Goal: Ask a question

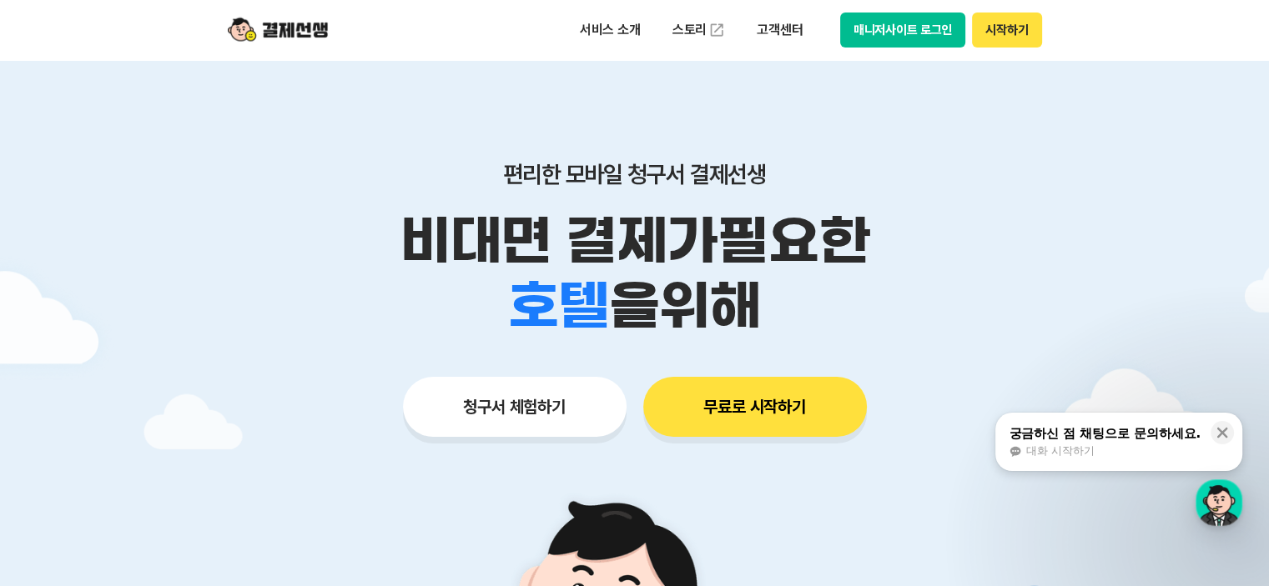
click at [1114, 444] on div "대화 시작하기" at bounding box center [1104, 451] width 192 height 15
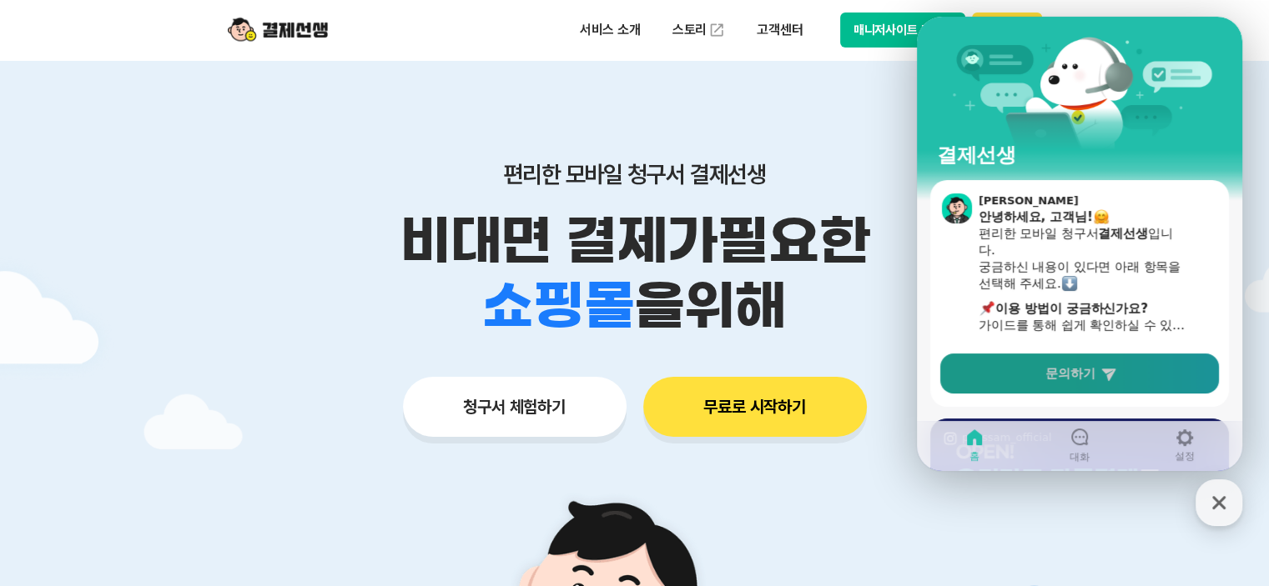
click at [1093, 360] on link "문의하기" at bounding box center [1079, 374] width 279 height 40
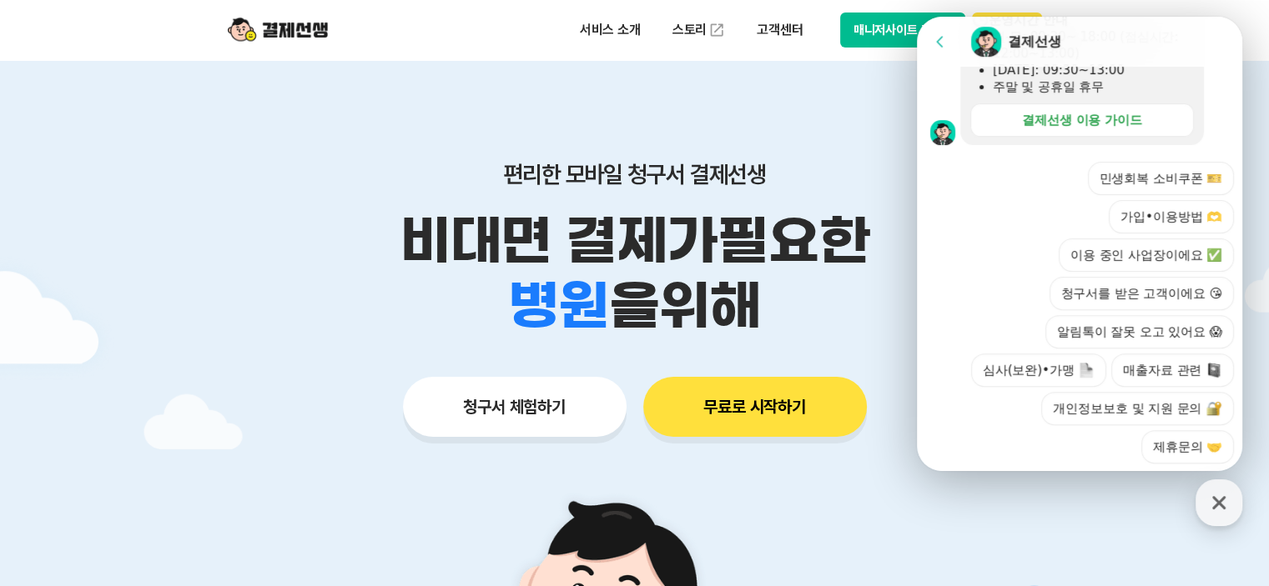
scroll to position [584, 0]
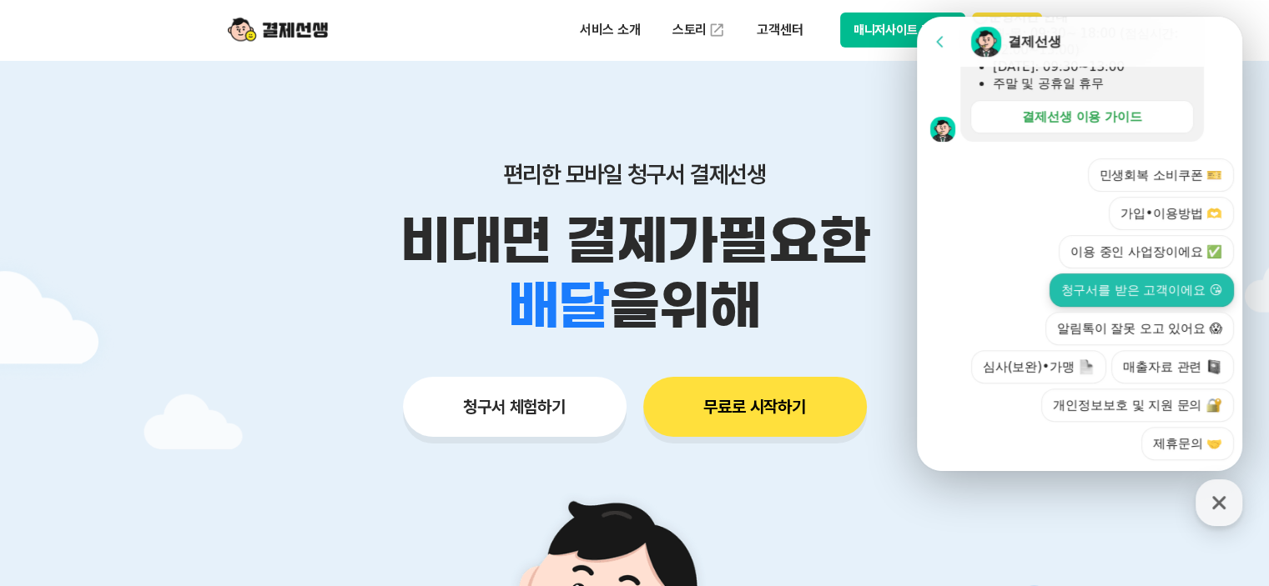
click at [1090, 274] on button "청구서를 받은 고객이에요 😘" at bounding box center [1141, 290] width 184 height 33
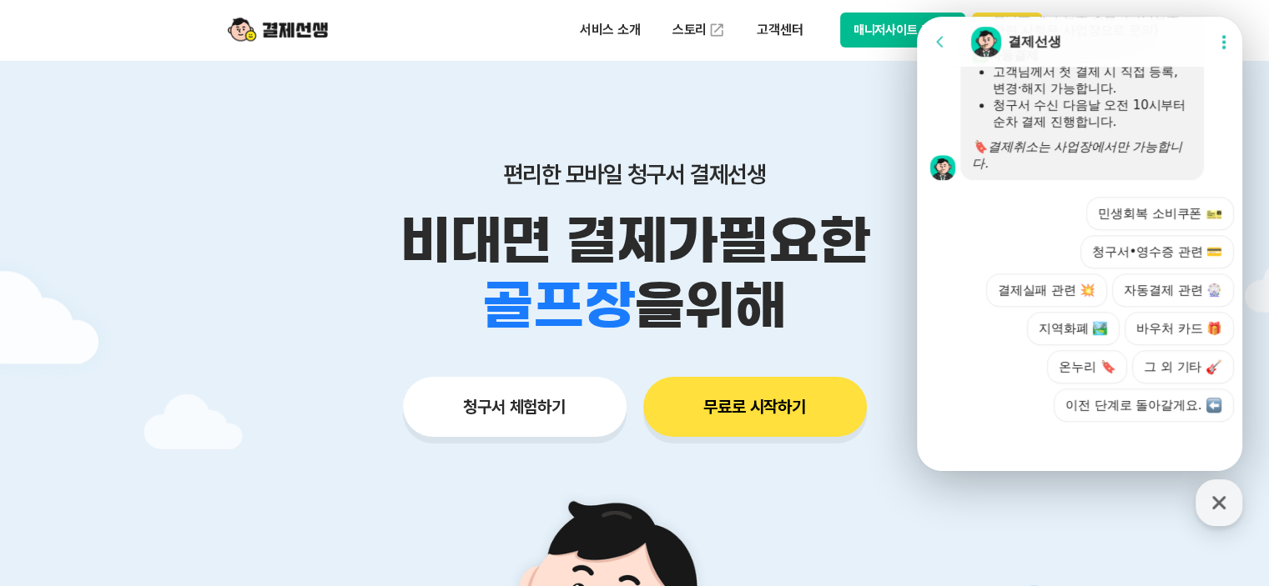
scroll to position [1076, 0]
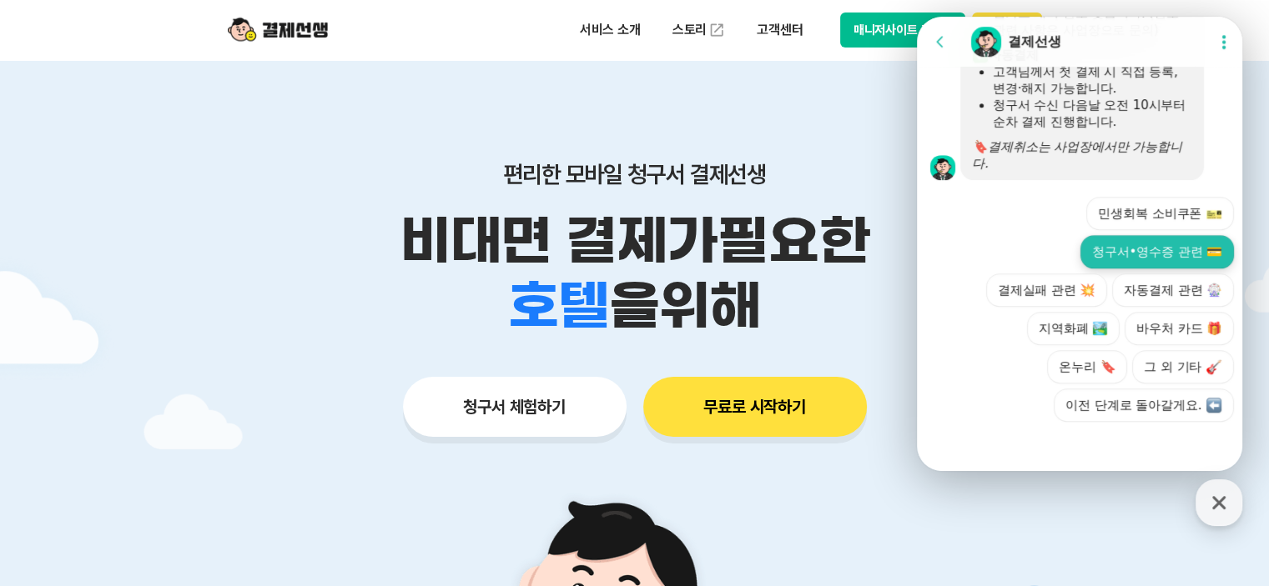
click at [1142, 253] on button "청구서•영수증 관련 💳" at bounding box center [1156, 251] width 153 height 33
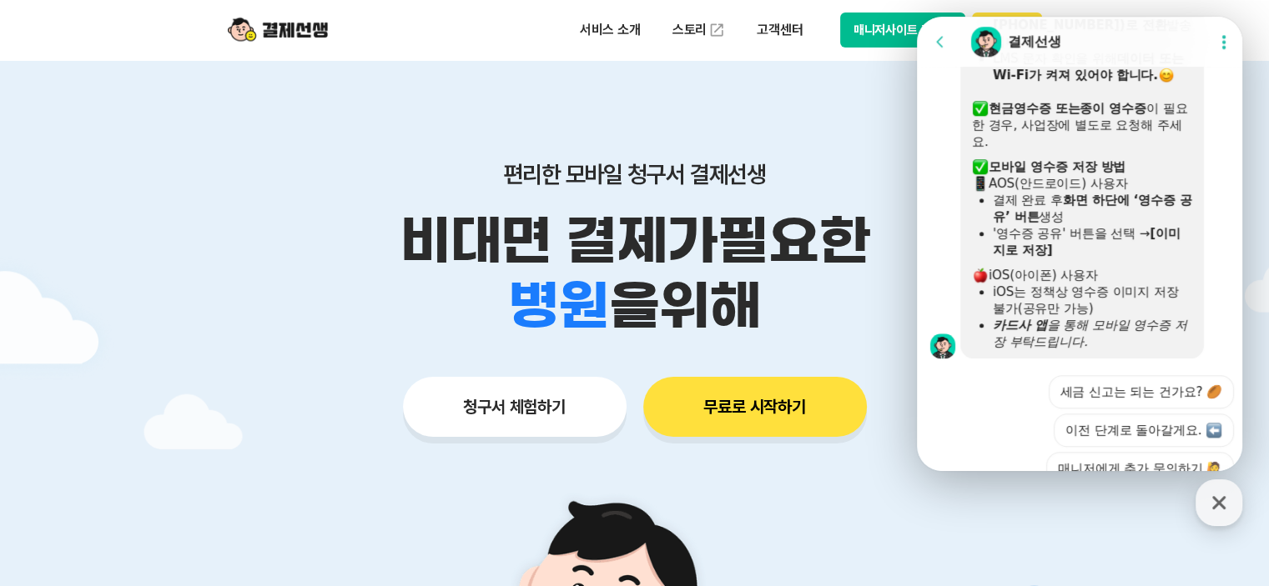
scroll to position [1459, 0]
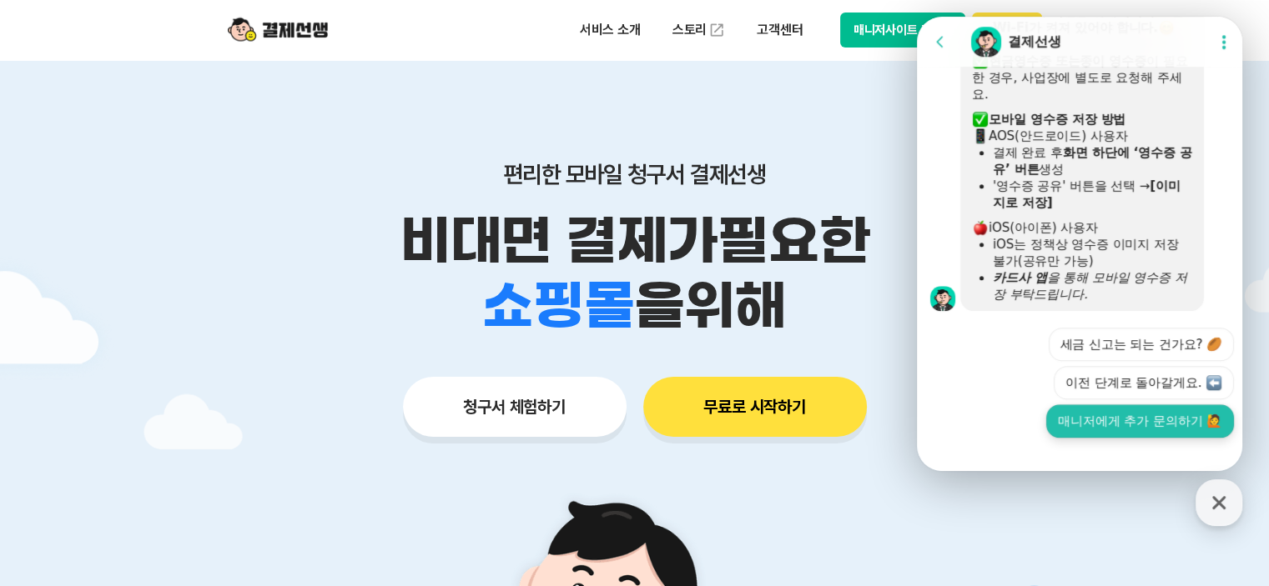
click at [1117, 419] on button "매니저에게 추가 문의하기 🙋" at bounding box center [1140, 421] width 188 height 33
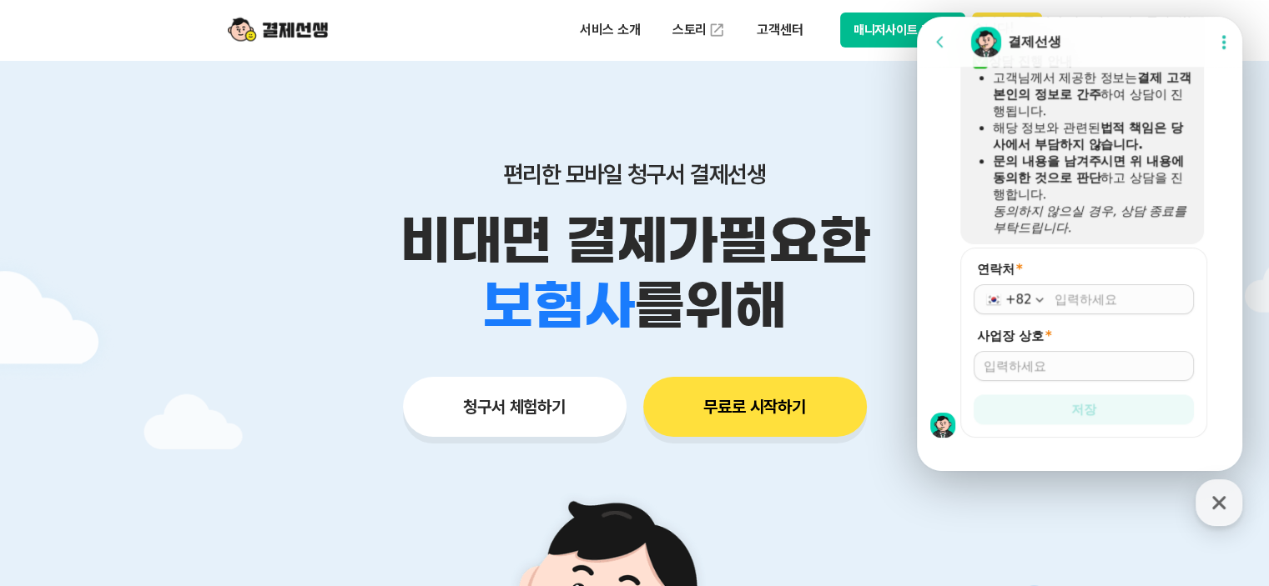
scroll to position [1890, 0]
click at [1095, 290] on input "연락처 *" at bounding box center [1118, 298] width 129 height 17
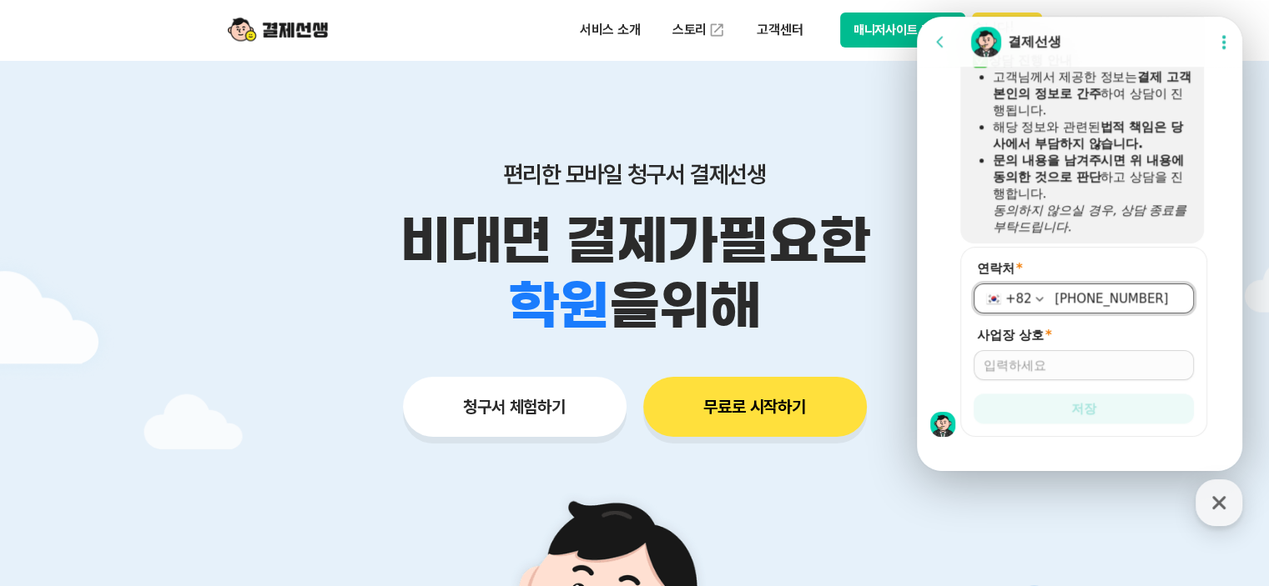
type input "[PHONE_NUMBER]"
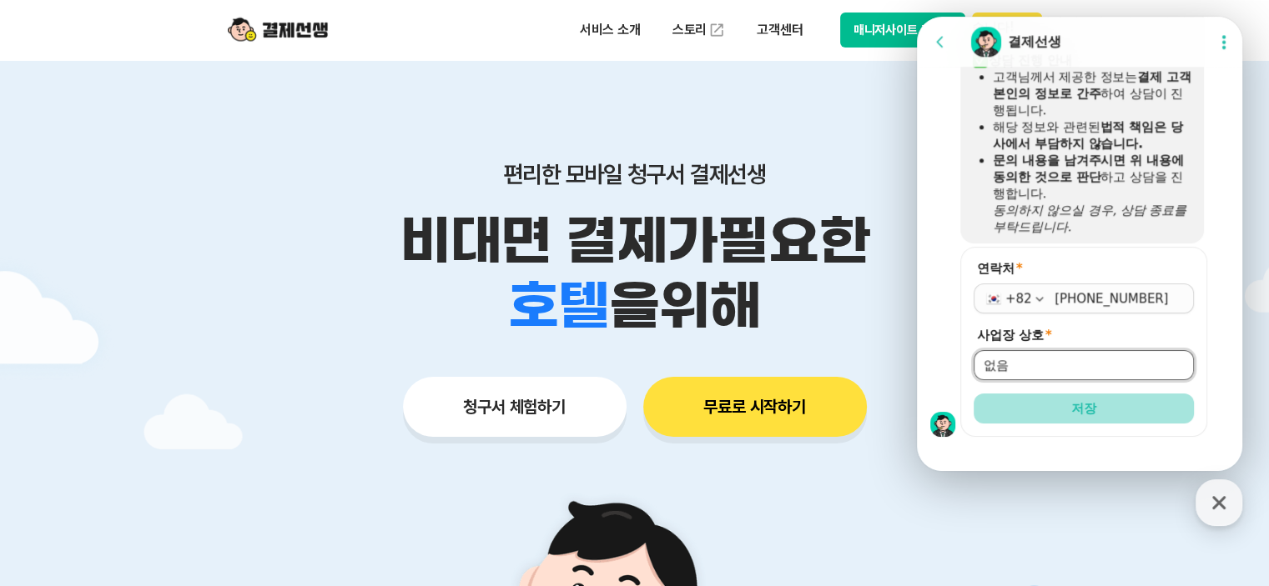
type input "없음"
click at [1076, 394] on button "저장" at bounding box center [1083, 409] width 220 height 30
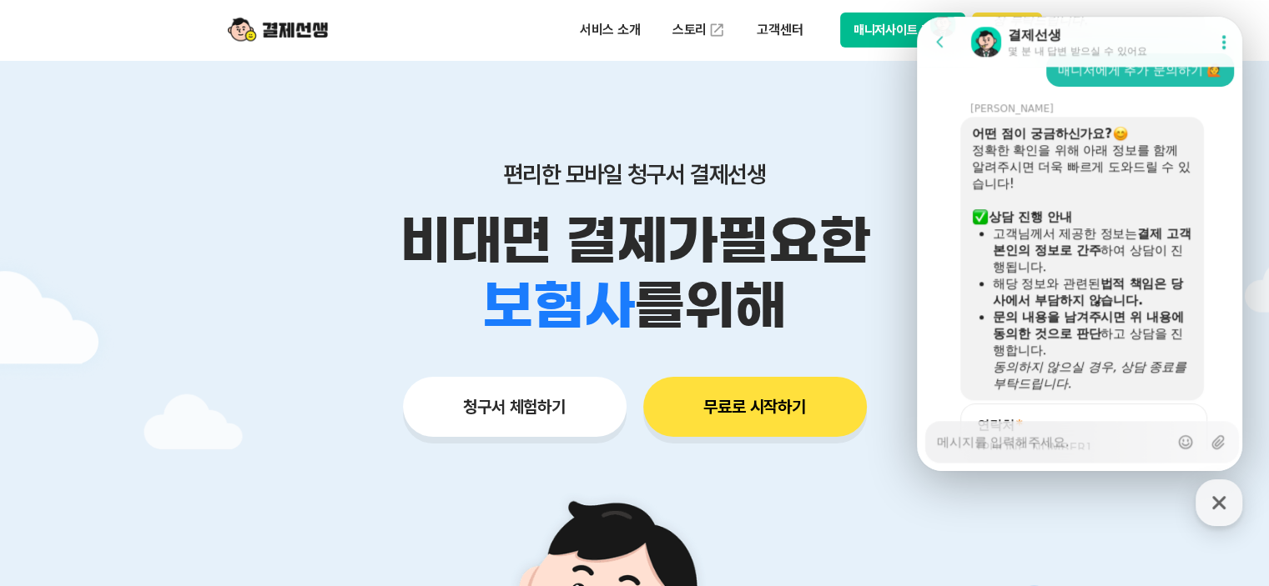
scroll to position [2067, 0]
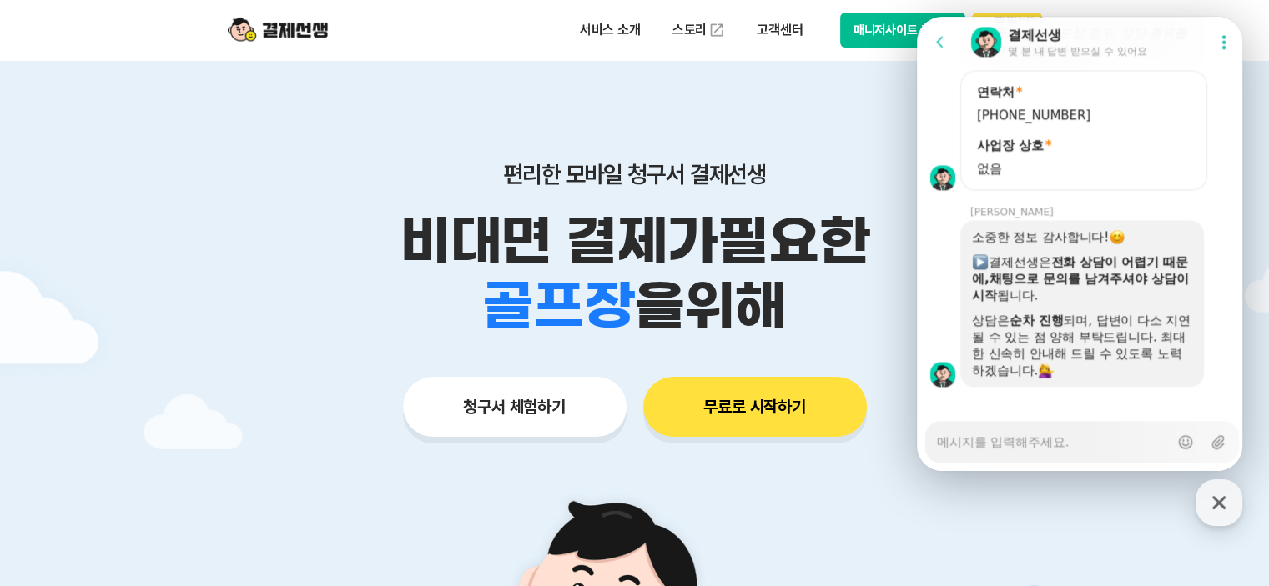
click at [1032, 447] on textarea "Messenger Input Textarea" at bounding box center [1053, 436] width 232 height 28
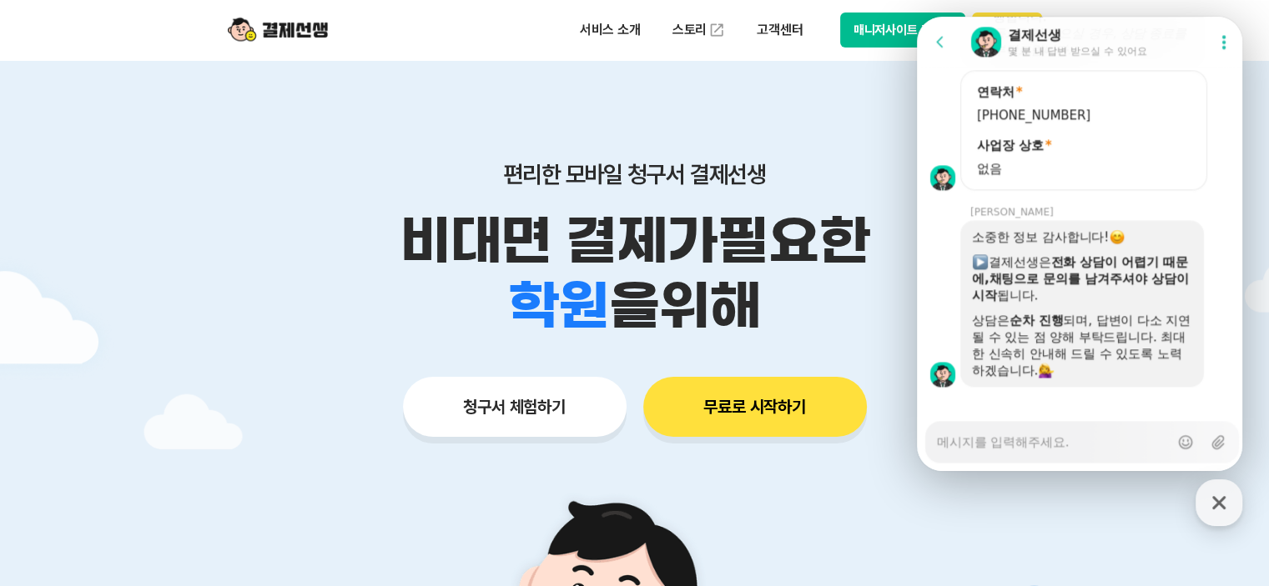
click at [1032, 447] on textarea "Messenger Input Textarea" at bounding box center [1053, 436] width 232 height 28
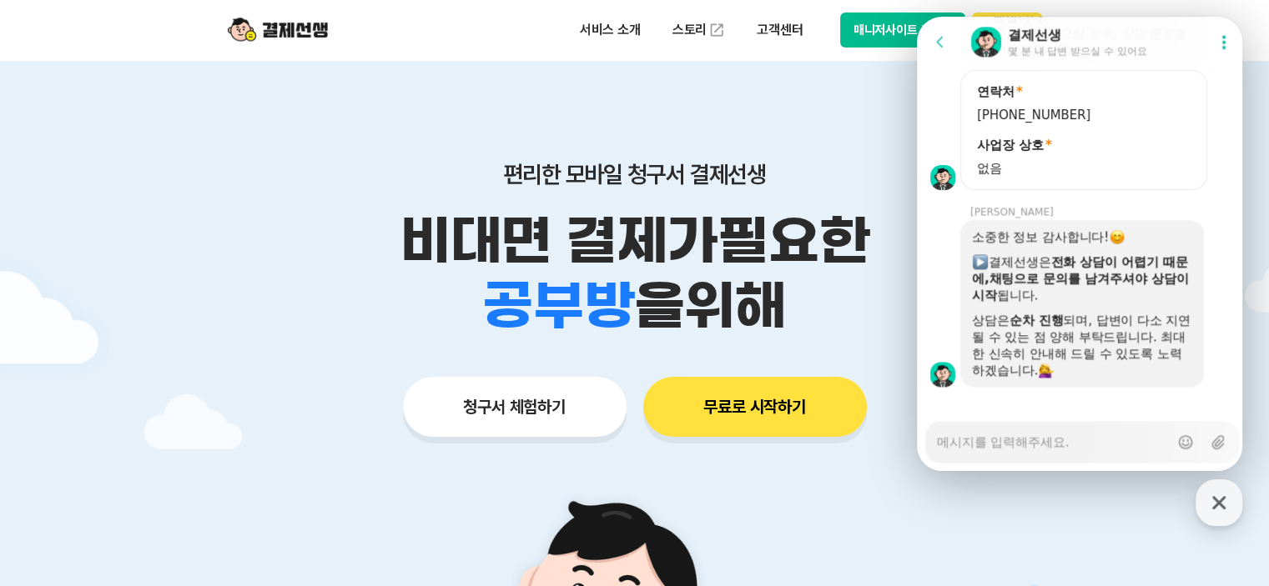
type textarea "x"
type textarea "ㅇ"
type textarea "x"
type textarea "아"
type textarea "x"
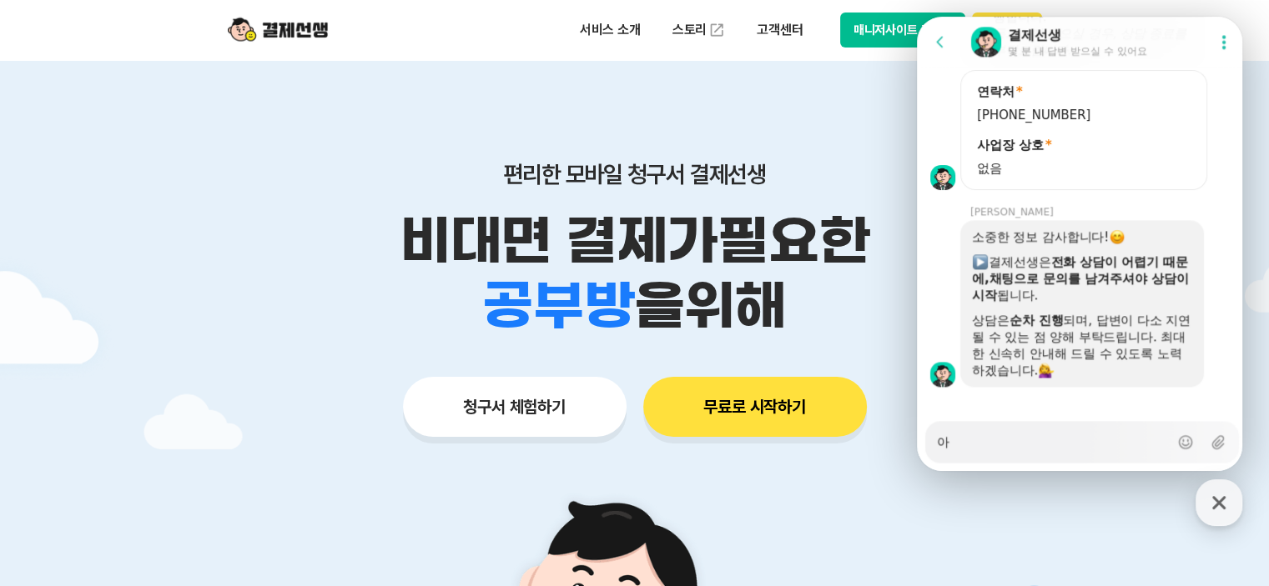
type textarea "안"
type textarea "x"
type textarea "안ㄴ"
type textarea "x"
type textarea "안녀"
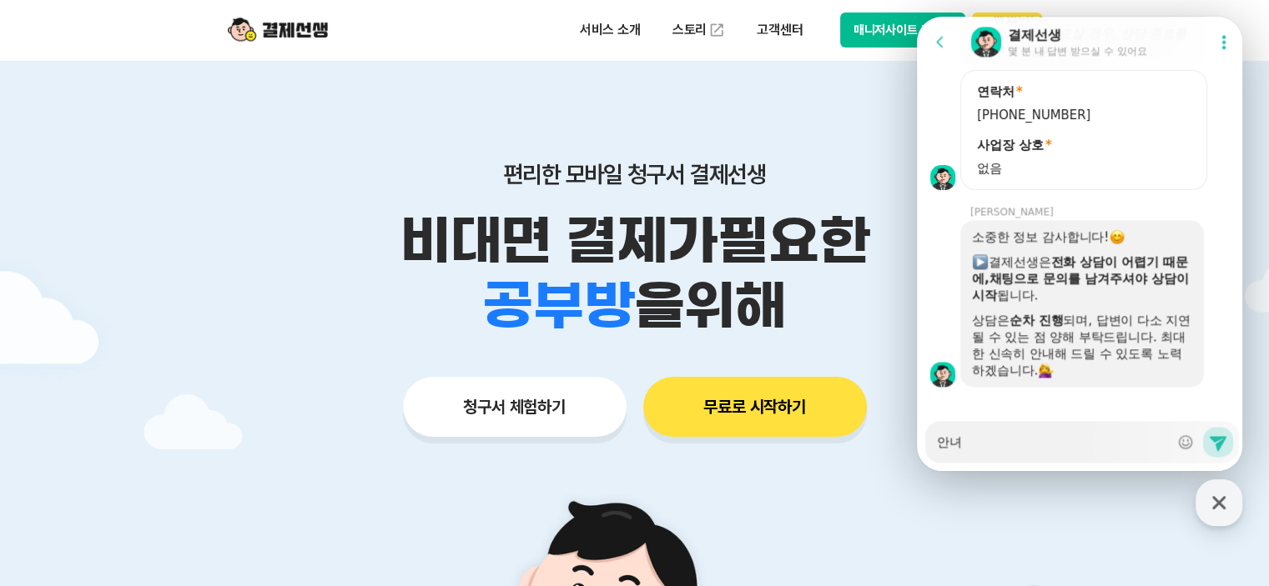
type textarea "x"
type textarea "안녕"
type textarea "x"
type textarea "안녕ㅎ"
type textarea "x"
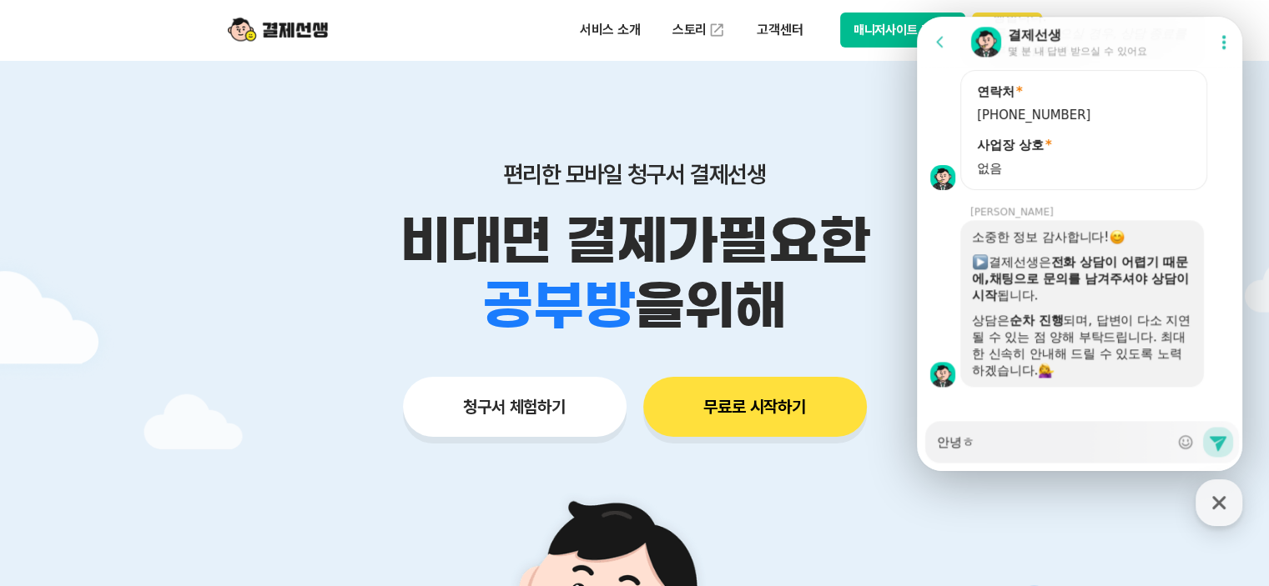
type textarea "안녕하"
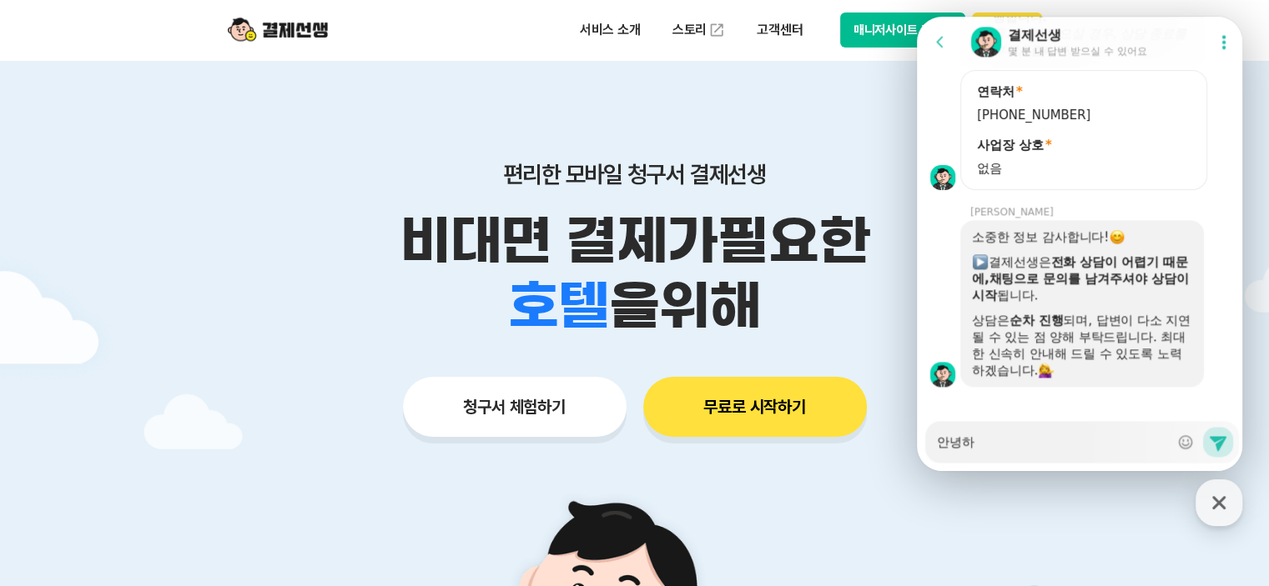
type textarea "x"
type textarea "안녕핫"
type textarea "x"
type textarea "안녕하세"
type textarea "x"
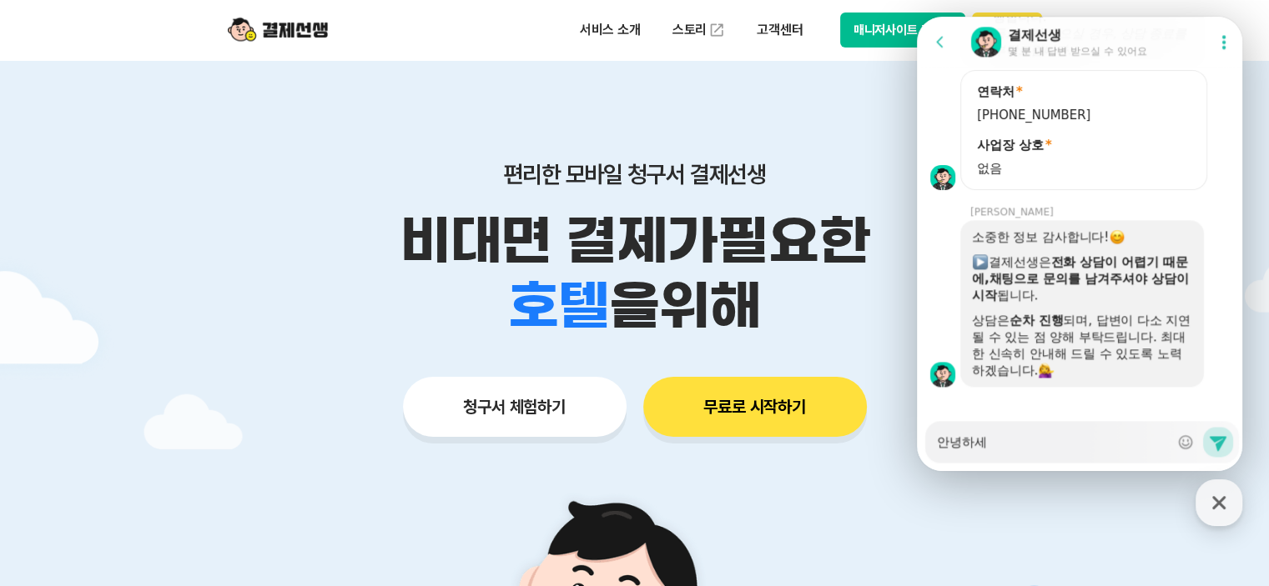
type textarea "안녕하셍"
type textarea "x"
type textarea "안녕하세요"
type textarea "x"
type textarea "안녕하세요."
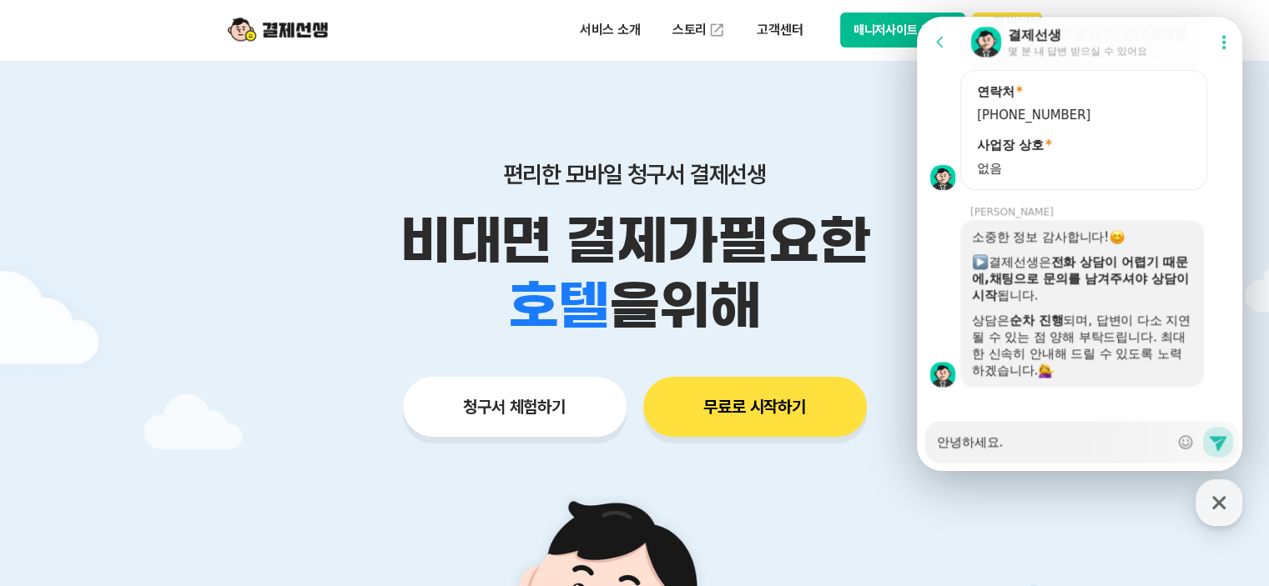
type textarea "x"
type textarea "안녕하세요."
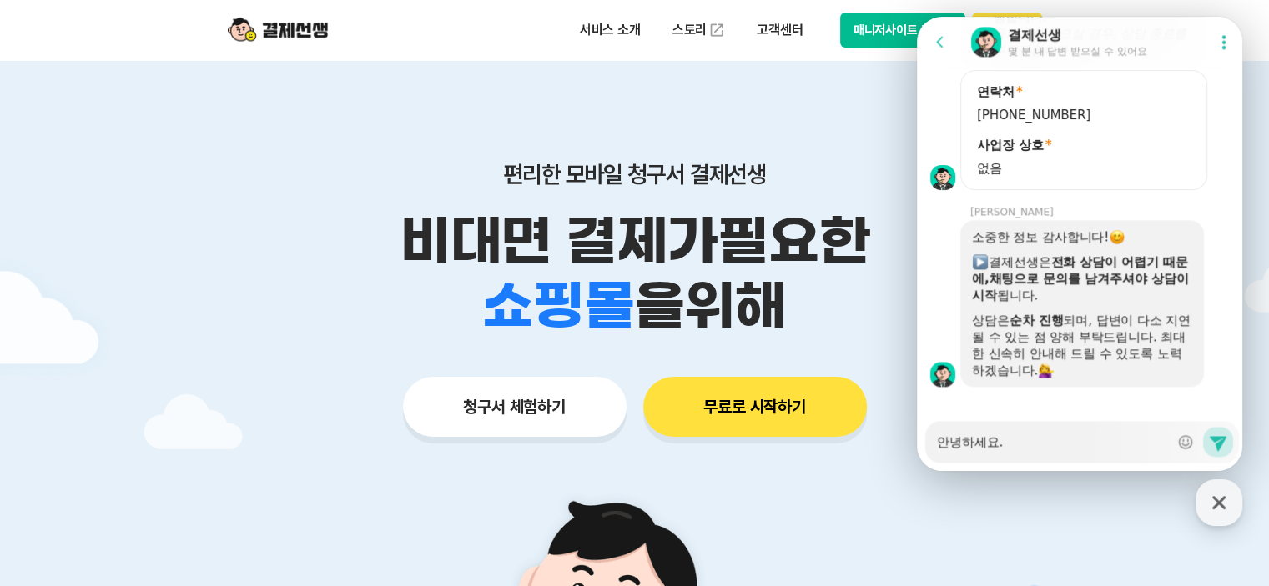
type textarea "x"
type textarea "안녕하세요. ㅇ"
type textarea "x"
type textarea "안녕하세요. 아"
type textarea "x"
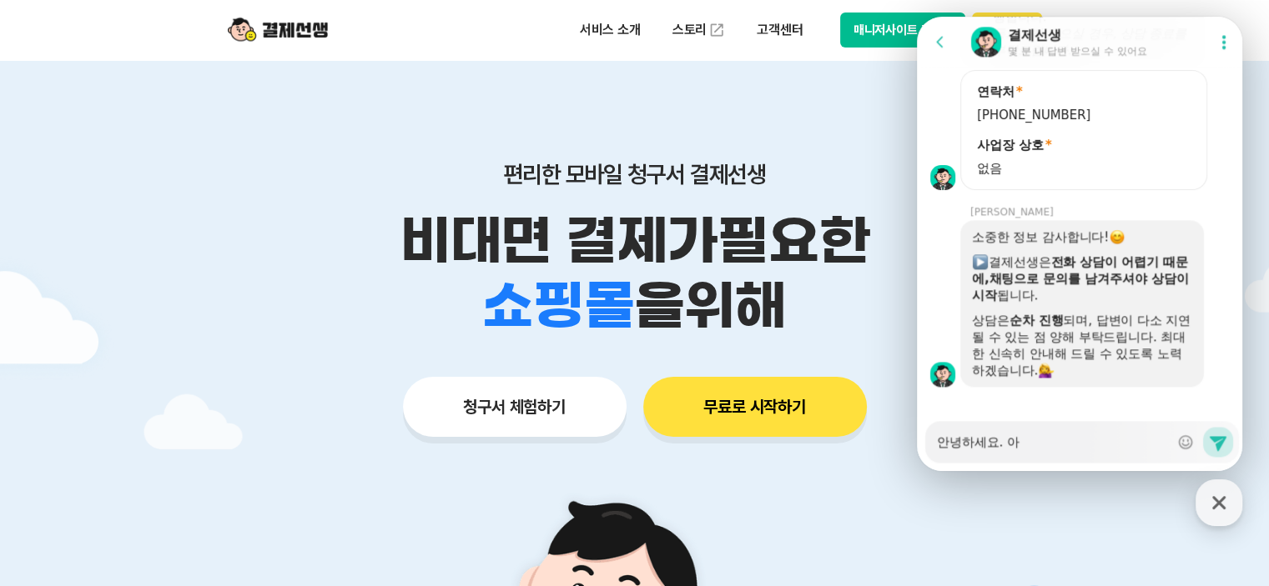
type textarea "안녕하세요. 앙"
type textarea "x"
type textarea "안녕하세요. 아이"
type textarea "x"
type textarea "안녕하세요. 아이"
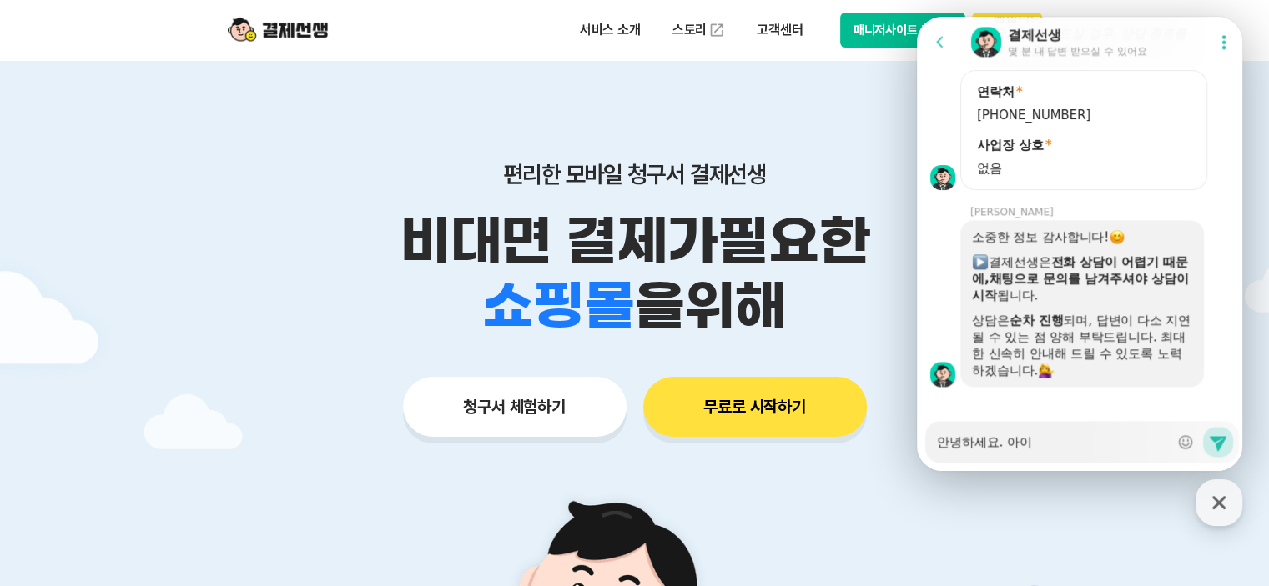
type textarea "x"
type textarea "안녕하세요. 아이 ㅎ"
type textarea "x"
type textarea "안녕하세요. 아이 하"
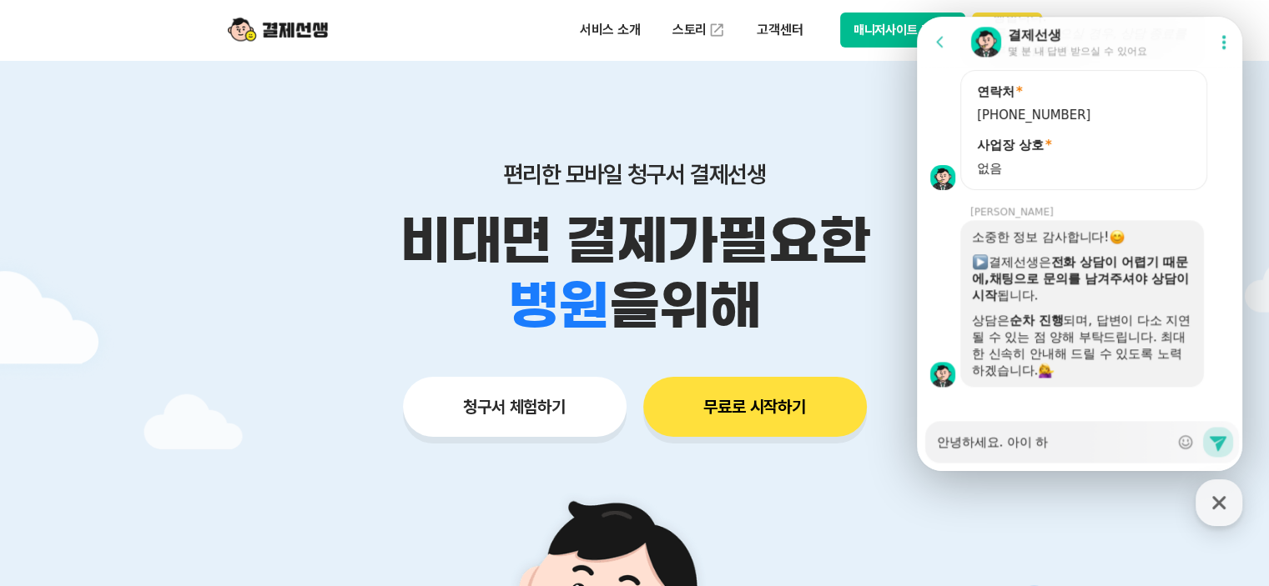
type textarea "x"
type textarea "안녕하세요. 아이 학"
type textarea "x"
type textarea "안녕하세요. 아이 학ㅇ"
type textarea "x"
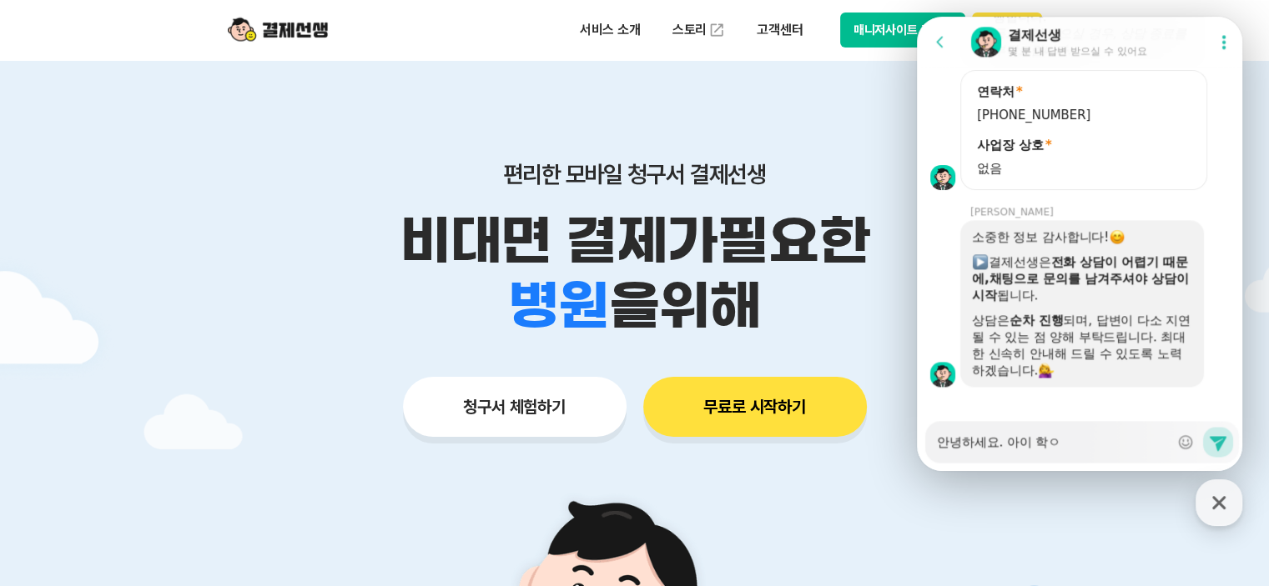
type textarea "안녕하세요. 아이 학우"
type textarea "x"
type textarea "안녕하세요. 아이 학워"
type textarea "x"
type textarea "안녕하세요. 아이 학원"
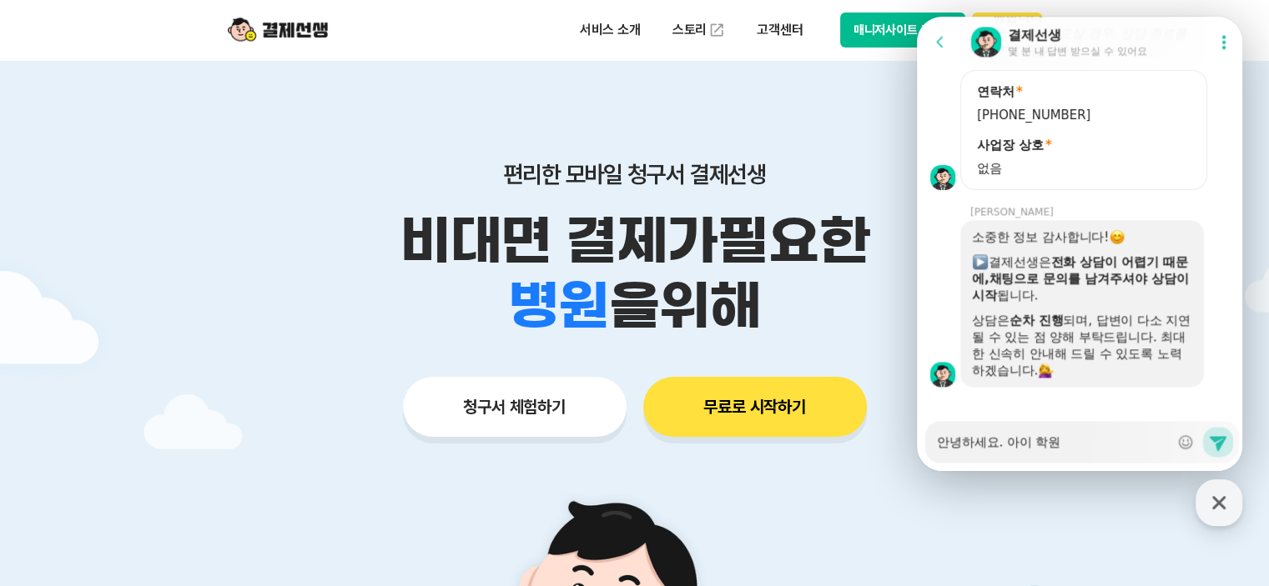
type textarea "x"
type textarea "안녕하세요. 아이 학원ㅂ"
type textarea "x"
type textarea "안녕하세요. 아이 학원비"
type textarea "x"
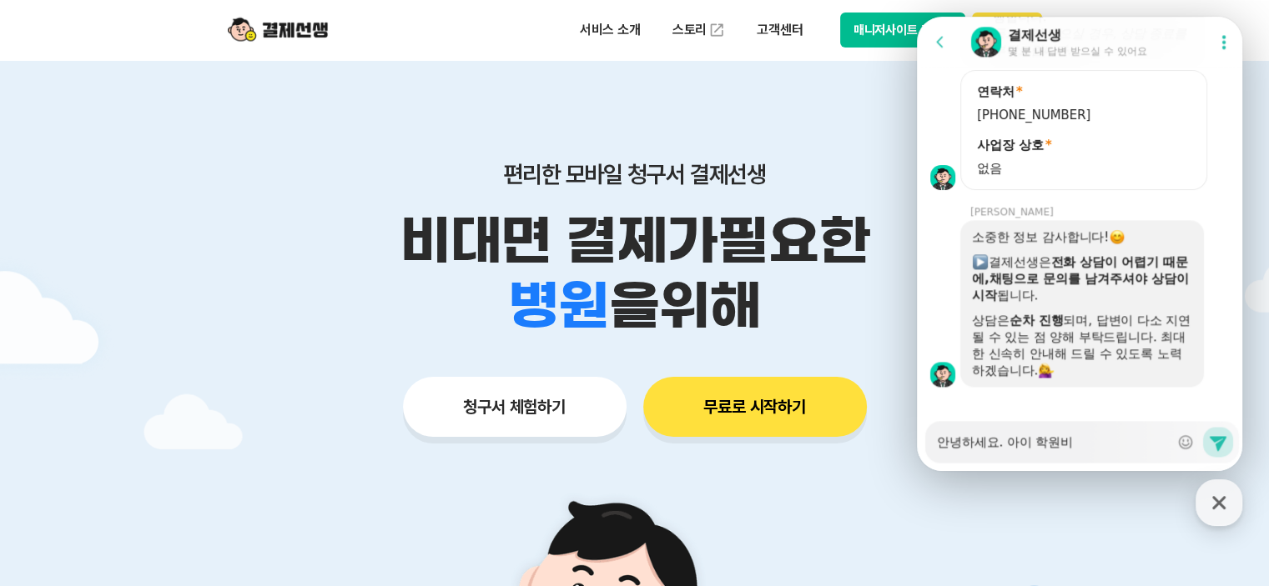
type textarea "안녕하세요. [GEOGRAPHIC_DATA]"
type textarea "x"
type textarea "안녕하세요. 아이 학원비르"
type textarea "x"
type textarea "안녕하세요. 아이 학원비를"
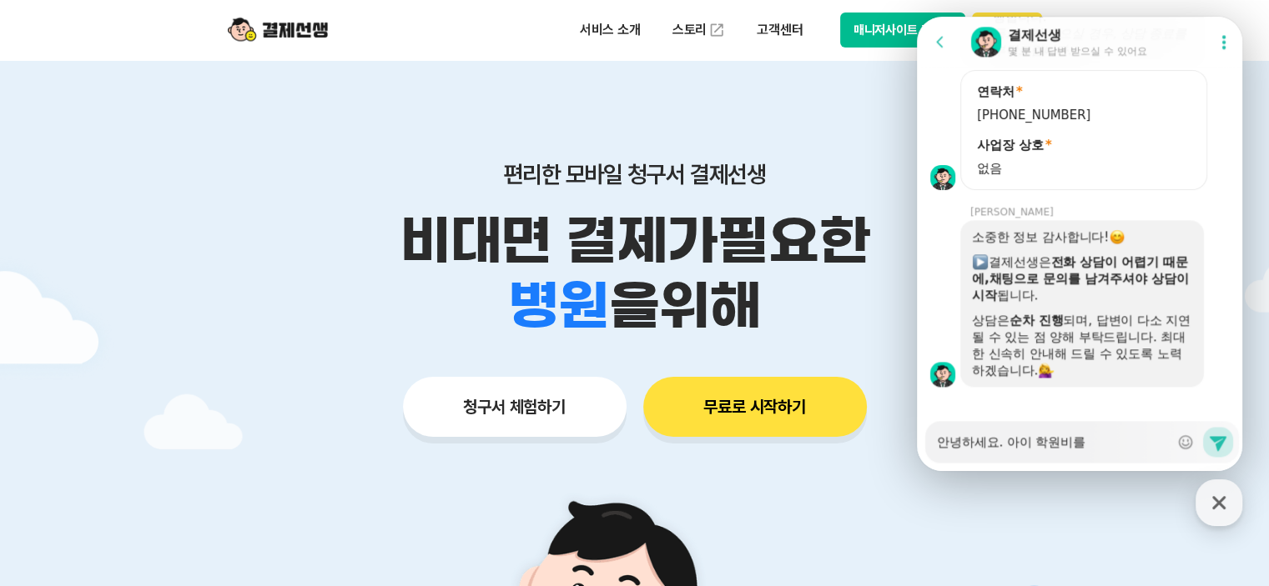
type textarea "x"
type textarea "안녕하세요. 아이 학원비를"
type textarea "x"
type textarea "안녕하세요. 아이 학원비를 ㄱ"
type textarea "x"
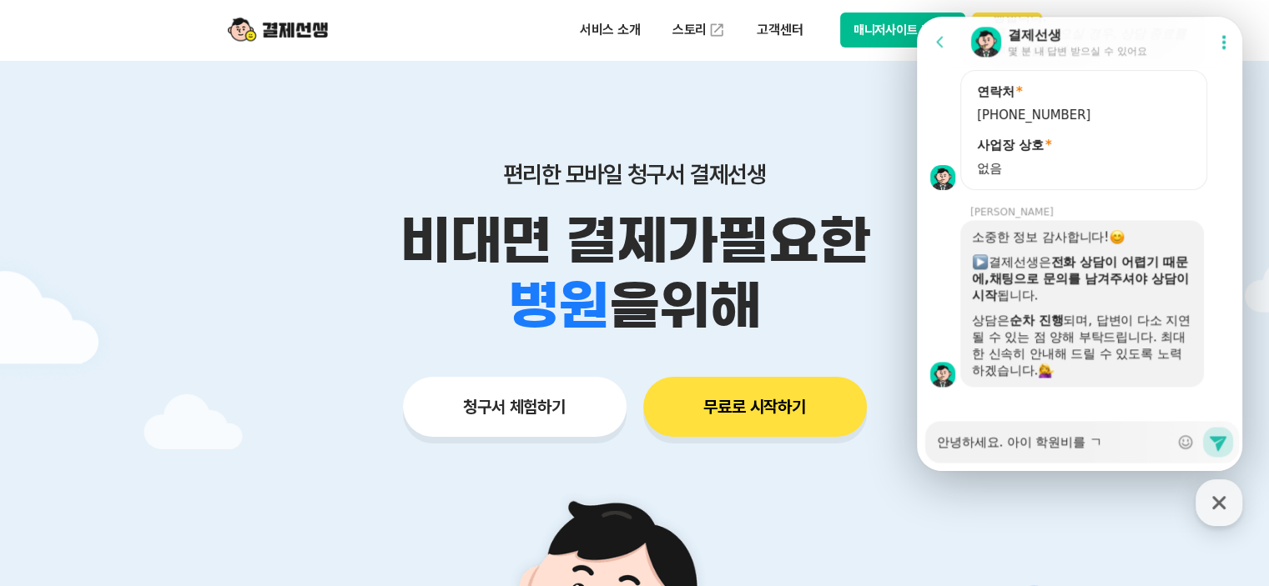
type textarea "안녕하세요. 아이 학원비를 겨"
type textarea "x"
type textarea "안녕하세요. 아이 학원비를 결"
type textarea "x"
type textarea "안녕하세요. 아이 학원비를 결ㅈ"
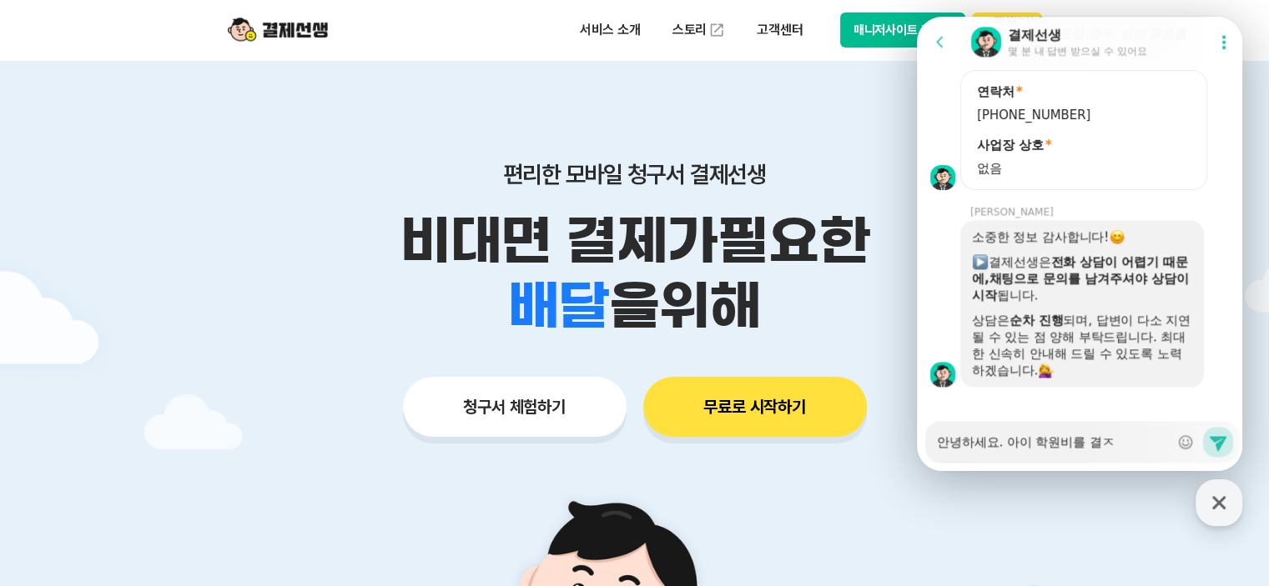
type textarea "x"
type textarea "안녕하세요. 아이 학원비를 결재"
type textarea "x"
type textarea "안녕하세요. 아이 학원비를 결쟇"
type textarea "x"
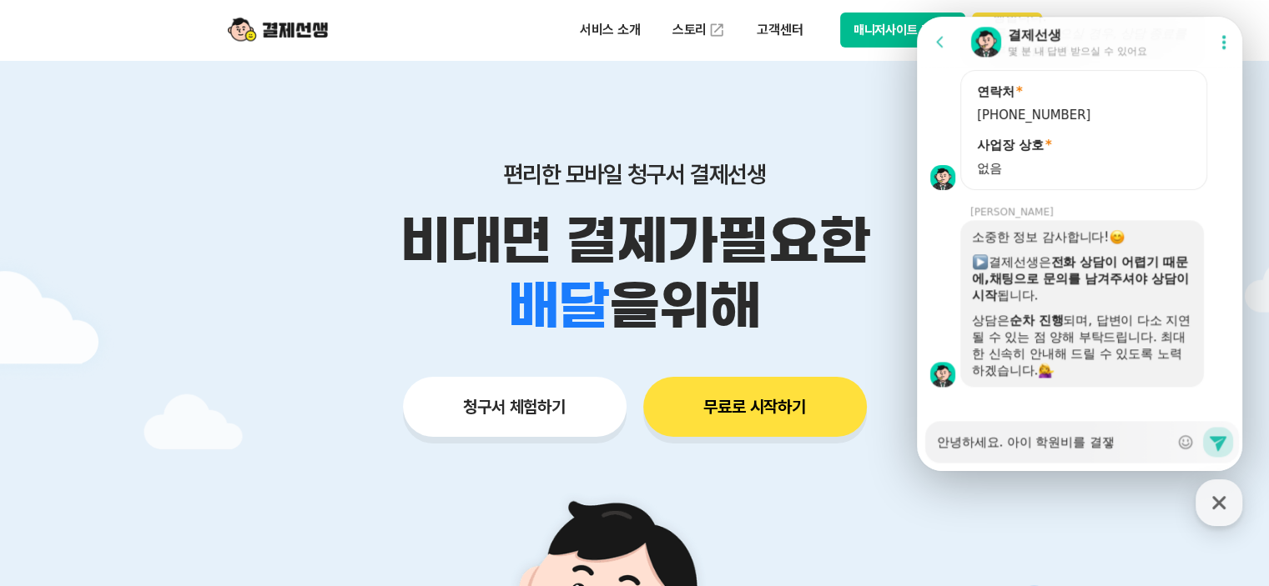
type textarea "안녕하세요. 아이 학원비를 결재해"
type textarea "x"
type textarea "안녕하세요. 아이 학원비를 결재했"
type textarea "x"
type textarea "안녕하세요. 아이 학원비를 결재했ㄴ"
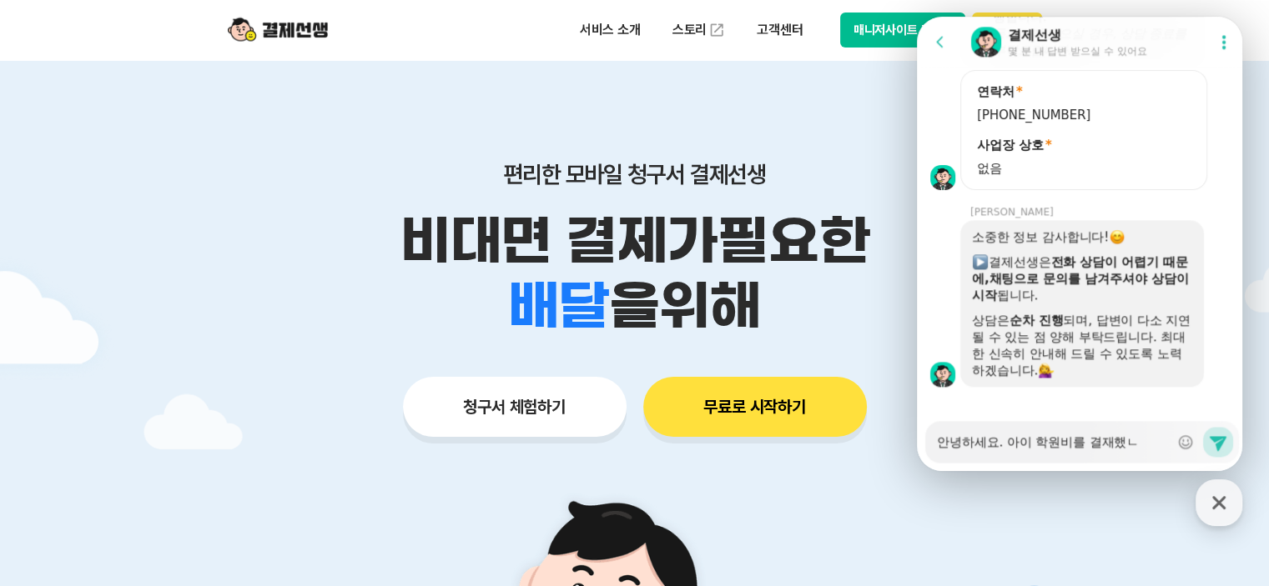
type textarea "x"
type textarea "안녕하세요. 아이 학원비를 결재했느"
type textarea "x"
type textarea "안녕하세요. 아이 학원비를 결재했는"
type textarea "x"
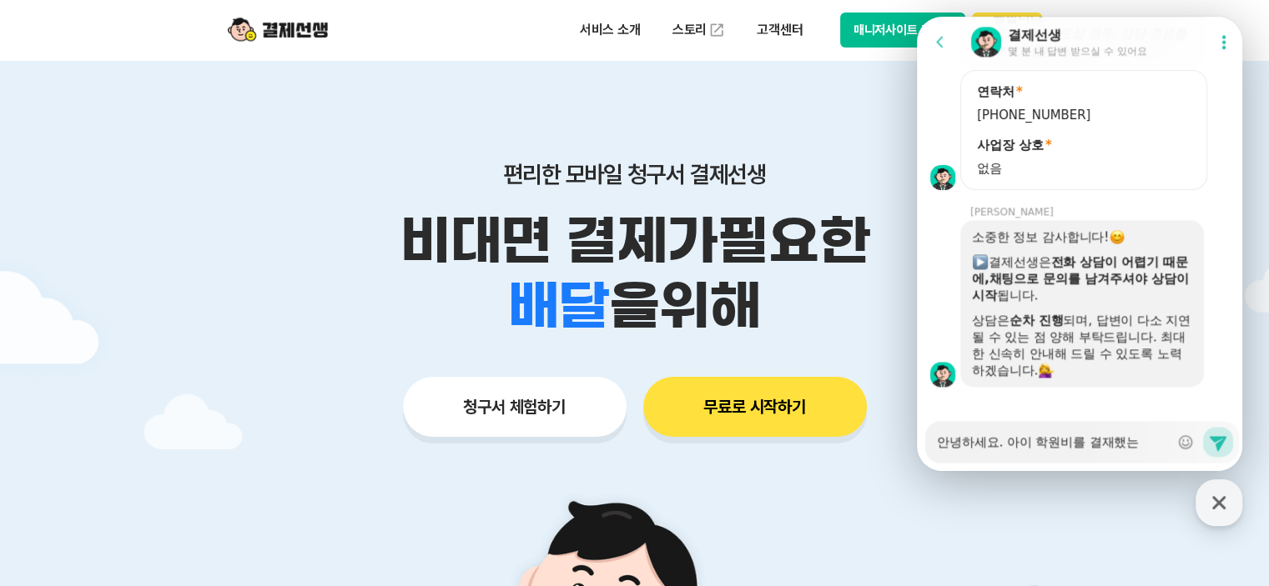
type textarea "안녕하세요. 아이 학원비를 결재했는ㄷ"
type textarea "x"
type textarea "안녕하세요. 아이 학원비를 결재했는데"
type textarea "x"
type textarea "안녕하세요. 아이 학원비를 결재했는데"
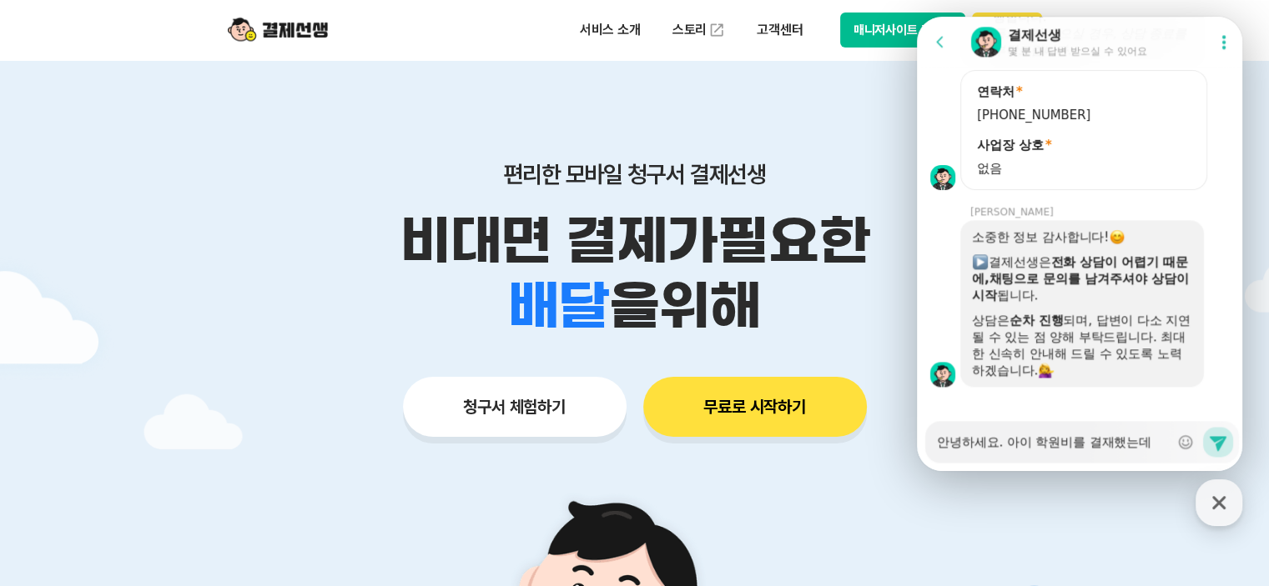
type textarea "x"
type textarea "안녕하세요. 아이 학원비를 결재했는데 ㅊ"
type textarea "x"
type textarea "안녕하세요. 아이 학원비를 결재했는데 치"
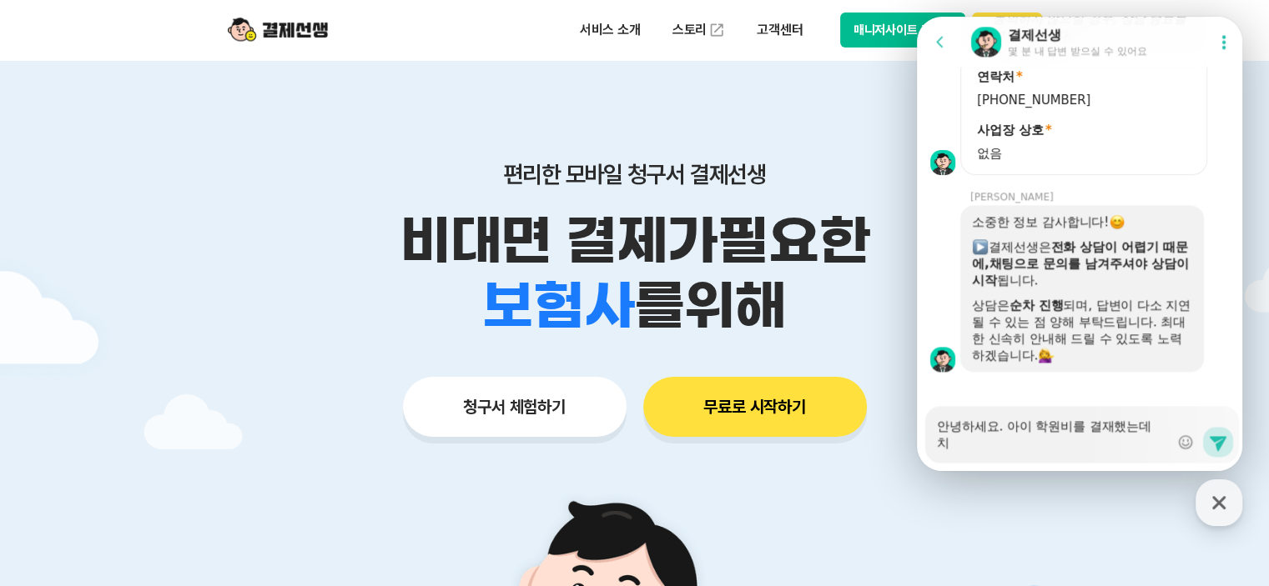
type textarea "x"
type textarea "안녕하세요. 아이 학원비를 결재했는데 ㅊ"
type textarea "x"
type textarea "안녕하세요. 아이 학원비를 결재했는데"
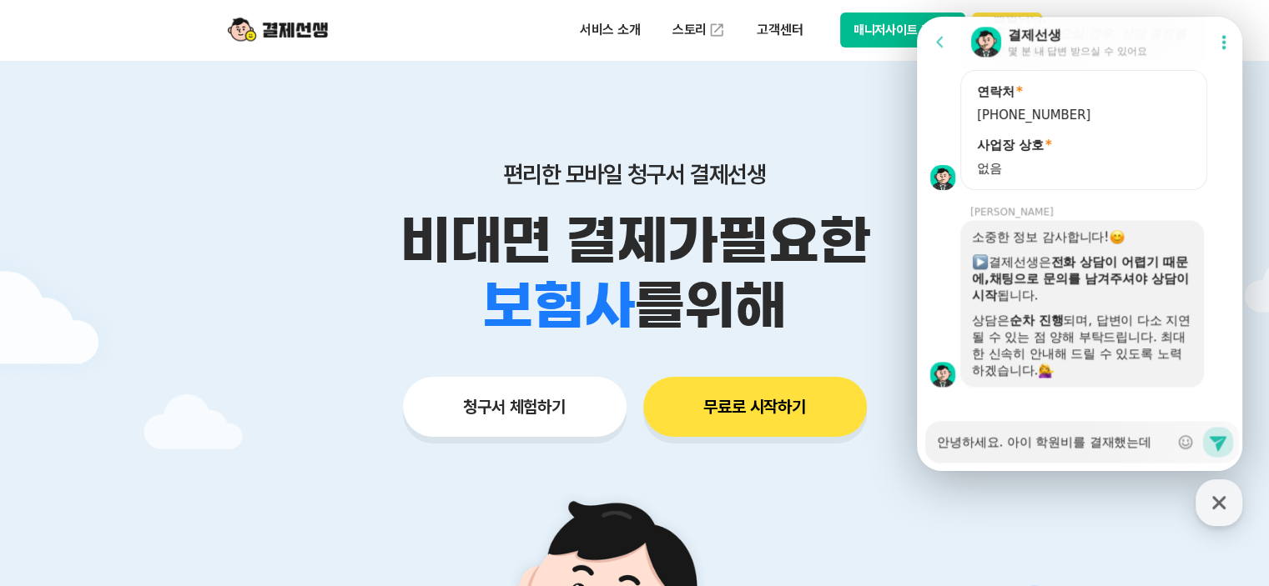
type textarea "x"
type textarea "안녕하세요. 아이 학원비를 결재했는데 ㅊ"
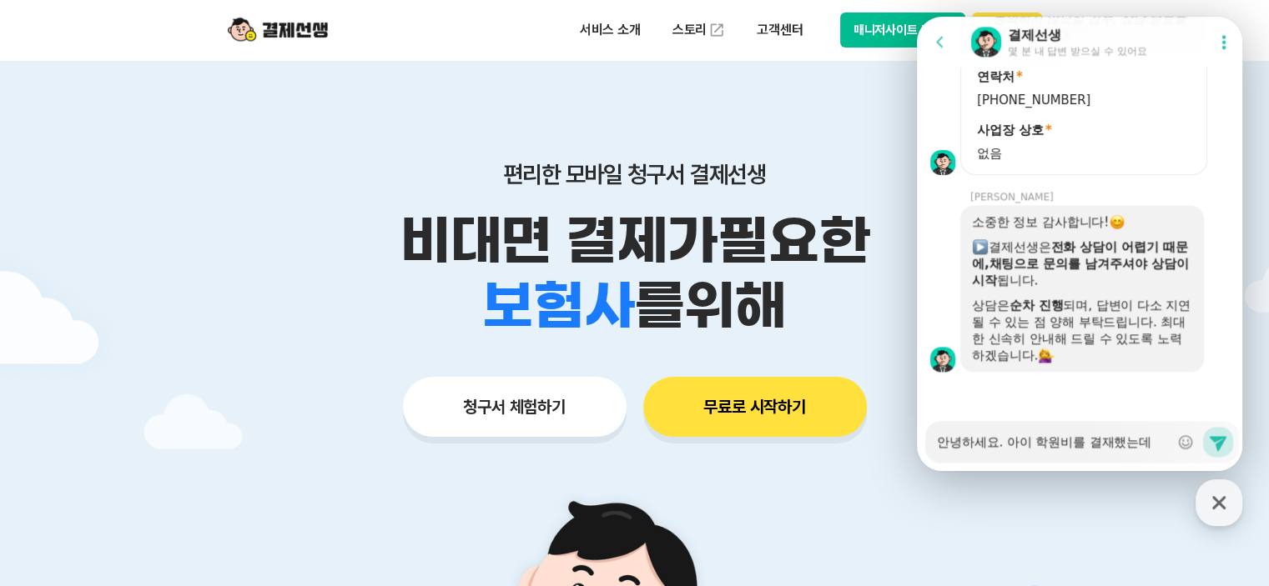
type textarea "x"
type textarea "안녕하세요. 아이 학원비를 결재했는데 추"
type textarea "x"
type textarea "안녕하세요. 아이 학원비를 결재했는데 취"
type textarea "x"
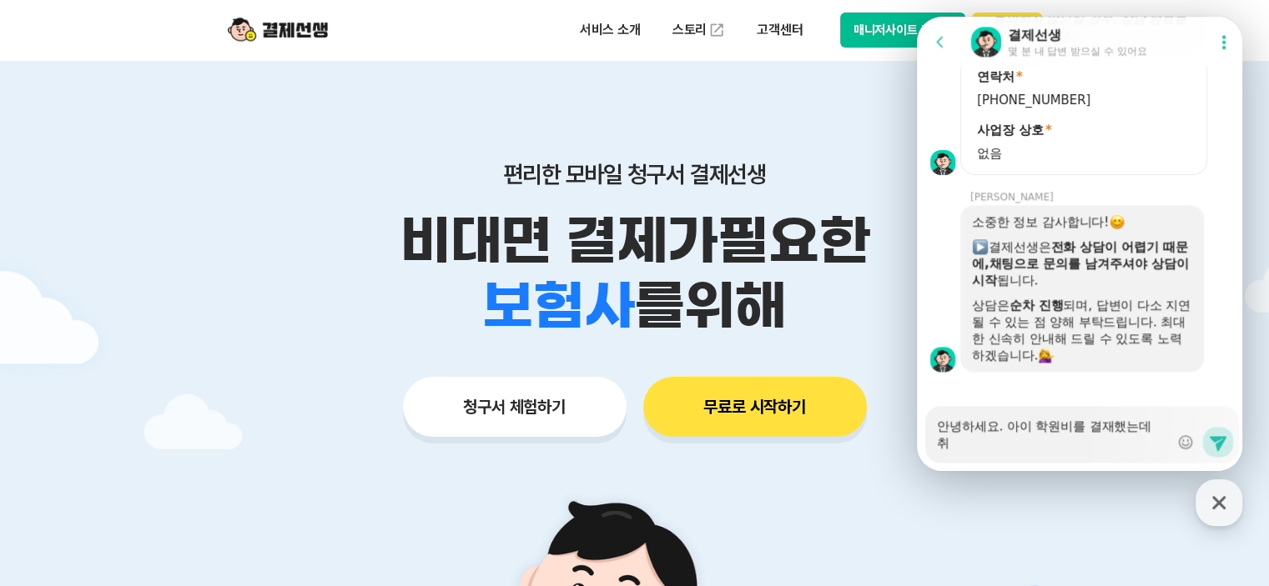
type textarea "안녕하세요. 아이 학원비를 결재했는데 췻"
type textarea "x"
type textarea "안녕하세요. 아이 학원비를 결재했는데 취소"
type textarea "x"
type textarea "안녕하세요. 아이 학원비를 결재했는데 취솧"
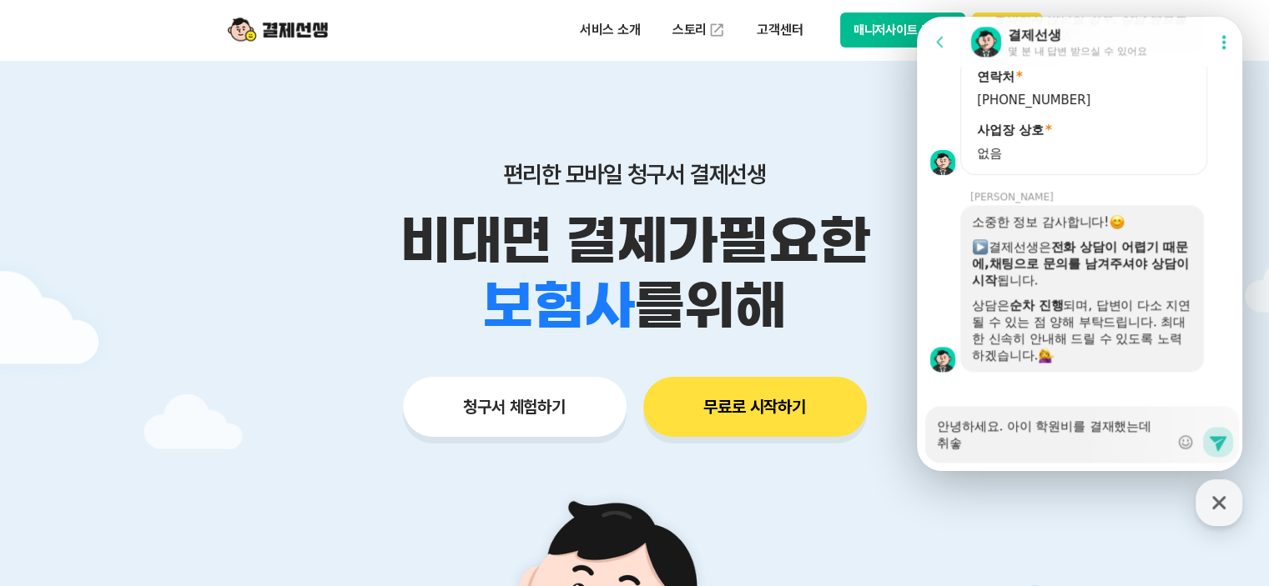
type textarea "x"
type textarea "안녕하세요. 아이 학원비를 결재했는데 취소하"
type textarea "x"
type textarea "안녕하세요. 아이 학원비를 결재했는데 취소학"
type textarea "x"
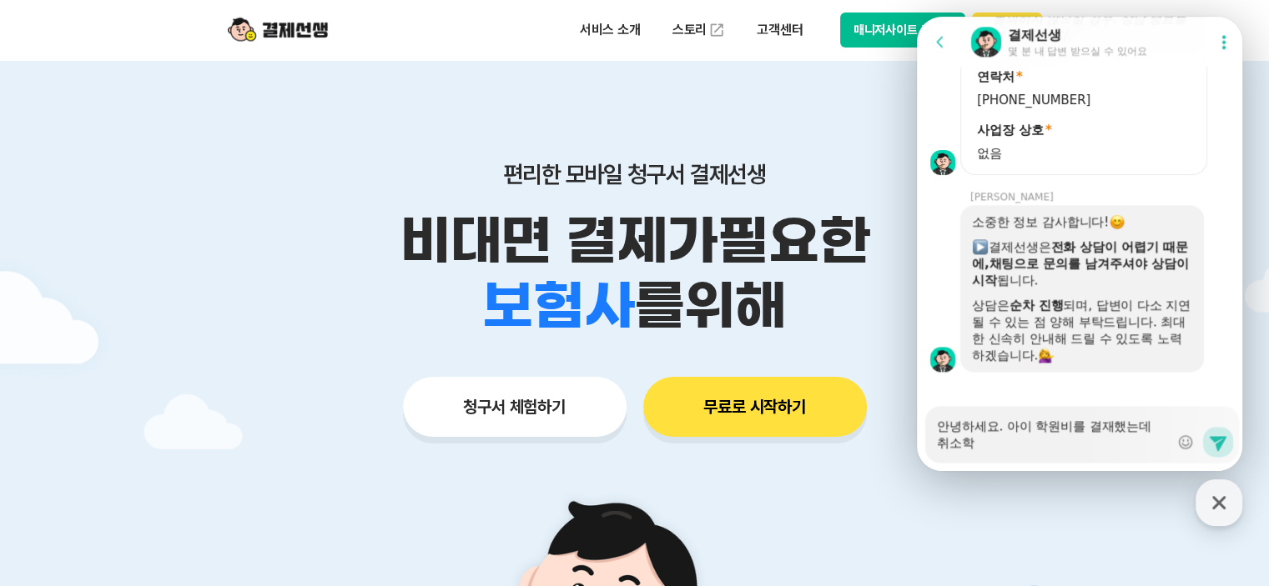
type textarea "안녕하세요. 아이 학원비를 결재했는데 취소하고"
type textarea "x"
type textarea "안녕하세요. 아이 학원비를 결재했는데 취소하고"
type textarea "x"
type textarea "안녕하세요. 아이 학원비를 결재했는데 취소하고 ㄷ"
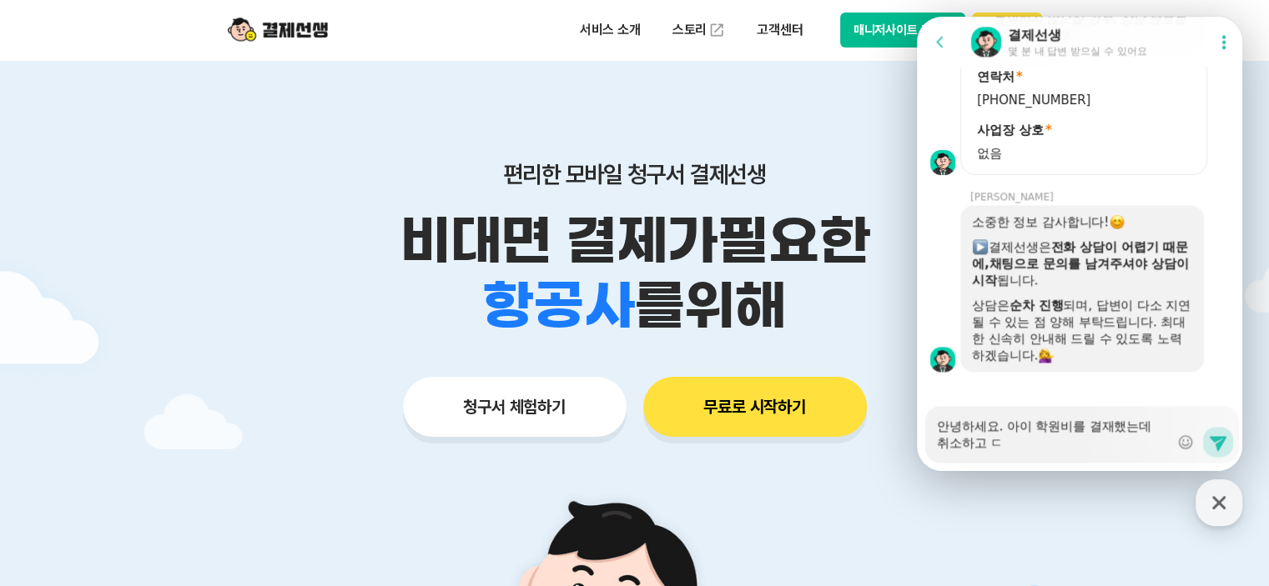
type textarea "x"
type textarea "안녕하세요. 아이 학원비를 결재했는데 취소하고 다"
type textarea "x"
type textarea "안녕하세요. 아이 학원비를 결재했는데 취소하고 닷"
type textarea "x"
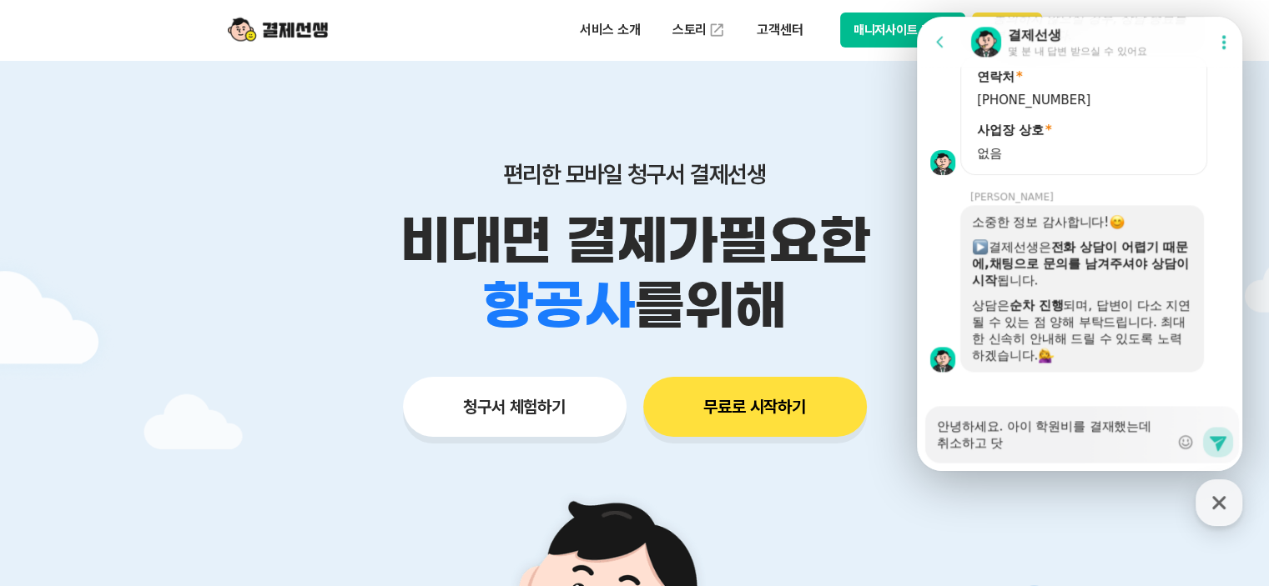
type textarea "안녕하세요. 아이 학원비를 결재했는데 취소하고 다시"
type textarea "x"
type textarea "안녕하세요. 아이 학원비를 결재했는데 취소하고 다시"
type textarea "x"
type textarea "안녕하세요. 아이 학원비를 결재했는데 취소하고 다시 ㄱ"
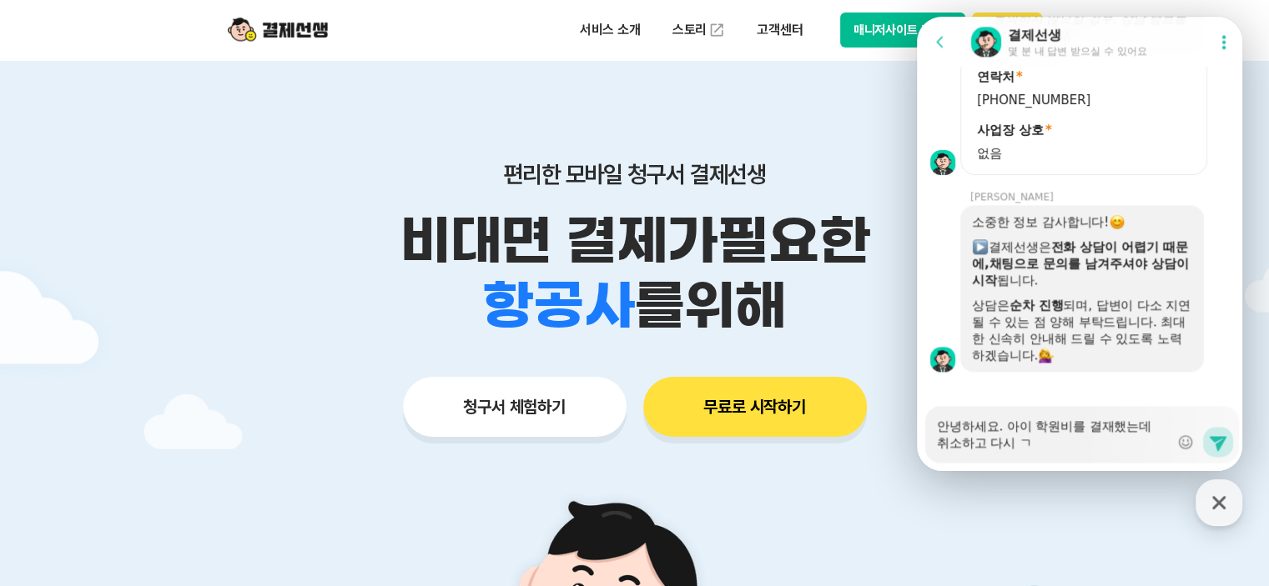
type textarea "x"
type textarea "안녕하세요. 아이 학원비를 결재했는데 취소하고 다시 겨"
type textarea "x"
type textarea "안녕하세요. 아이 학원비를 결재했는데 취소하고 다시 결"
type textarea "x"
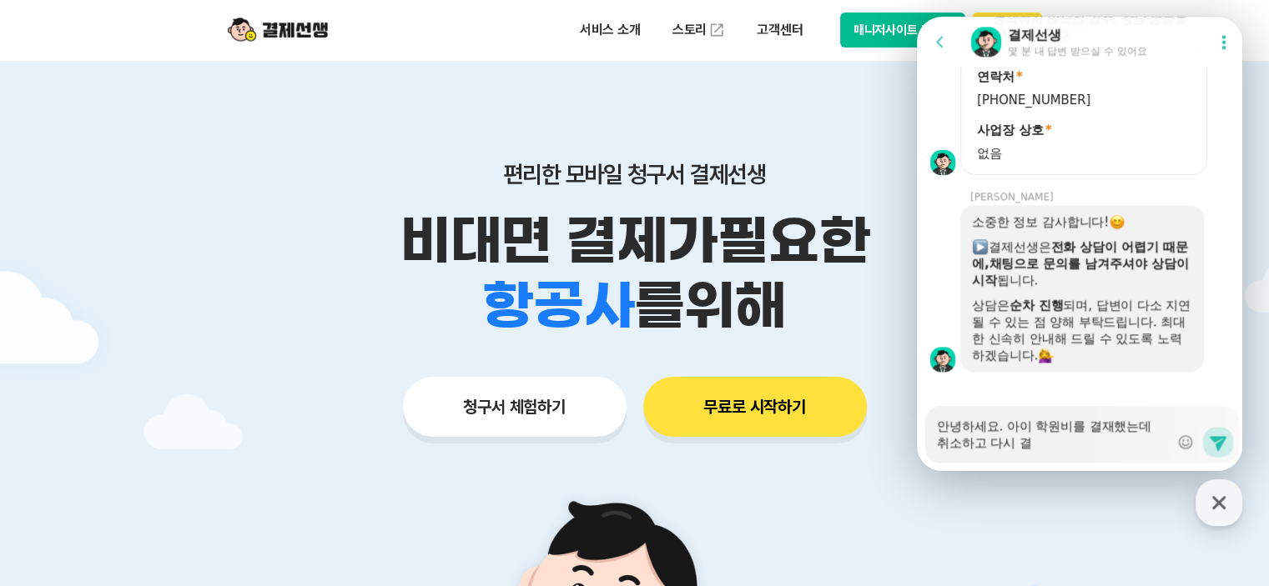
type textarea "안녕하세요. 아이 학원비를 결재했는데 취소하고 다시 결ㅈ"
type textarea "x"
type textarea "안녕하세요. 아이 학원비를 결재했는데 취소하고 다시 결재"
type textarea "x"
type textarea "안녕하세요. 아이 학원비를 결재했는데 취소하고 다시 결쟇"
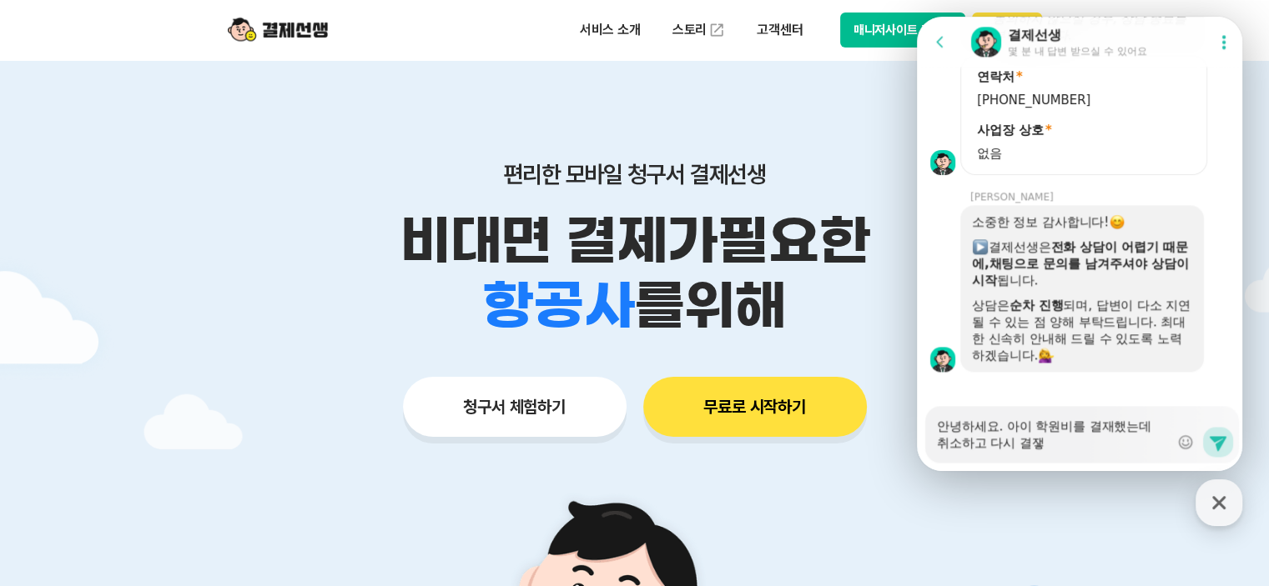
type textarea "x"
type textarea "안녕하세요. 아이 학원비를 결재했는데 취소하고 다시 결재하"
type textarea "x"
type textarea "안녕하세요. 아이 학원비를 결재했는데 취소하고 다시 결재학"
type textarea "x"
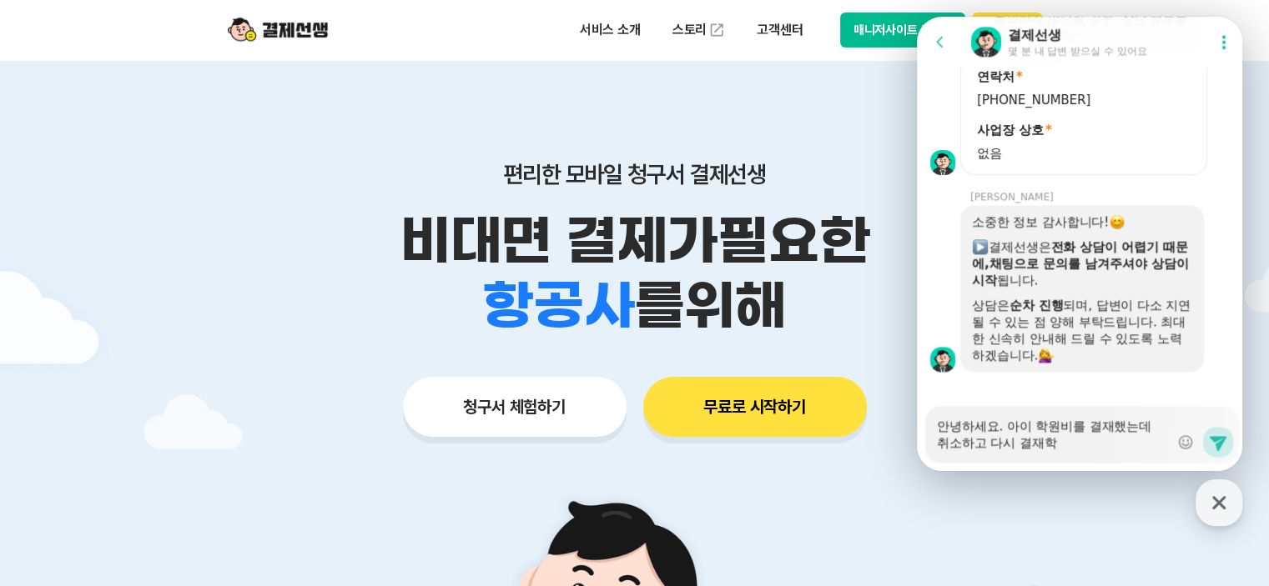
type textarea "안녕하세요. 아이 학원비를 결재했는데 취소하고 다시 결재하고"
type textarea "x"
type textarea "안녕하세요. 아이 학원비를 결재했는데 취소하고 다시 결재하고"
type textarea "x"
type textarea "안녕하세요. 아이 학원비를 결재했는데 취소하고 다시 결재하고 ㅅ"
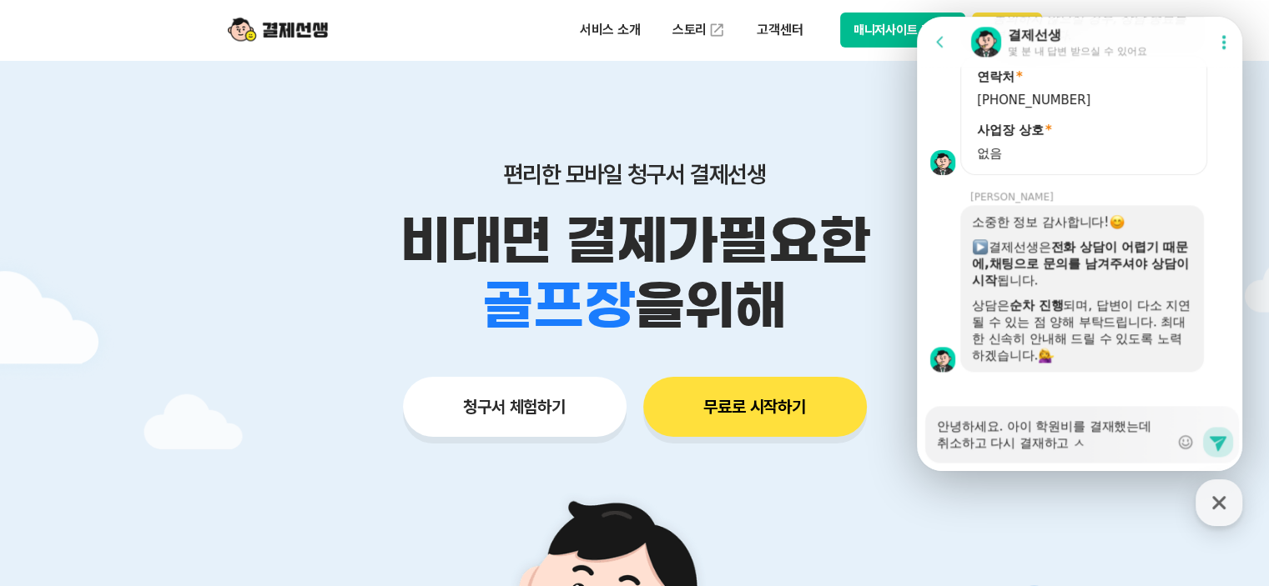
type textarea "x"
type textarea "안녕하세요. 아이 학원비를 결재했는데 취소하고 다시 결재하고 시"
type textarea "x"
type textarea "안녕하세요. 아이 학원비를 결재했는데 취소하고 다시 결재하고 싶"
type textarea "x"
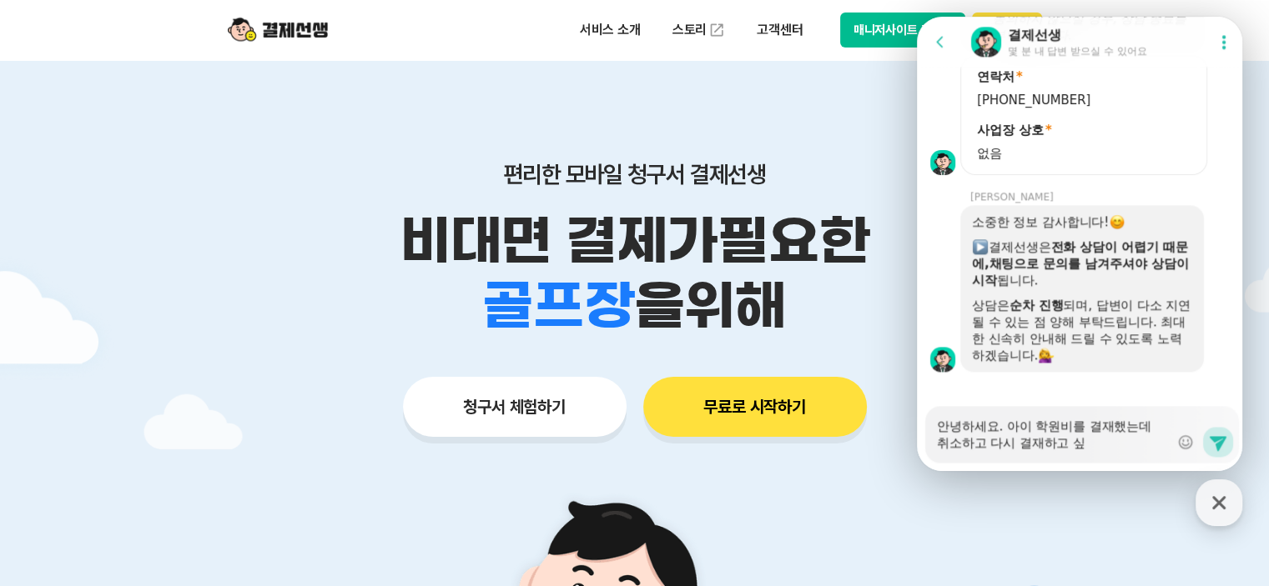
type textarea "안녕하세요. 아이 학원비를 결재했는데 취소하고 다시 결재하고 싶ㅇ"
type textarea "x"
type textarea "안녕하세요. 아이 학원비를 결재했는데 취소하고 다시 결재하고 싶어"
type textarea "x"
type textarea "안녕하세요. 아이 학원비를 결재했는데 취소하고 다시 결재하고 싶엉"
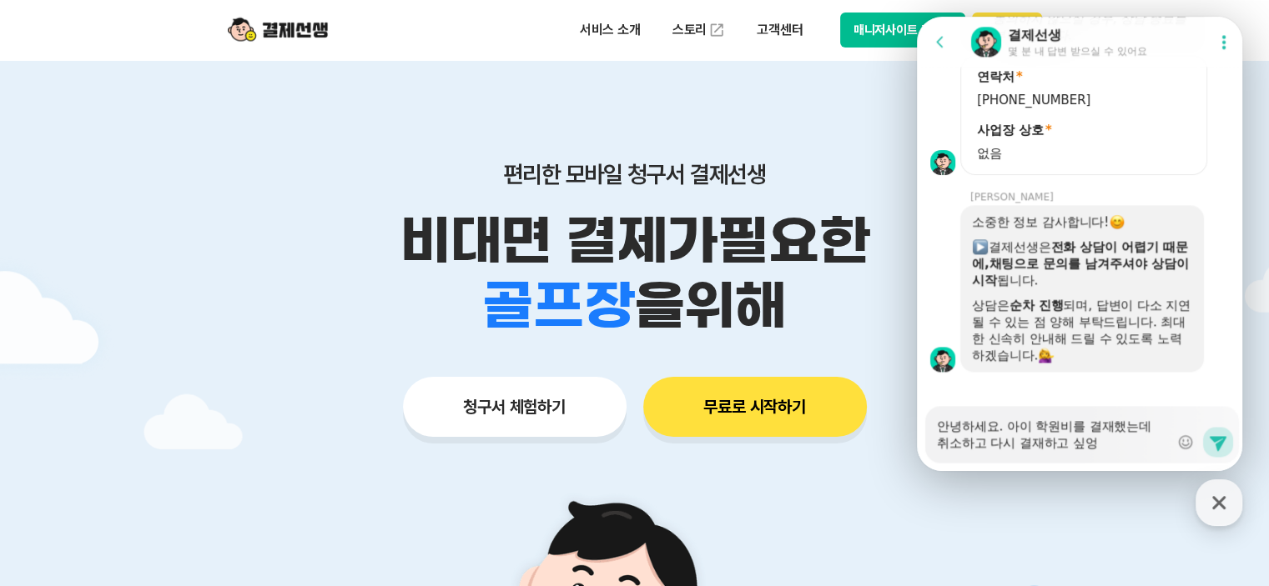
type textarea "x"
type textarea "안녕하세요. 아이 학원비를 결재했는데 취소하고 다시 결재하고 싶어요"
type textarea "x"
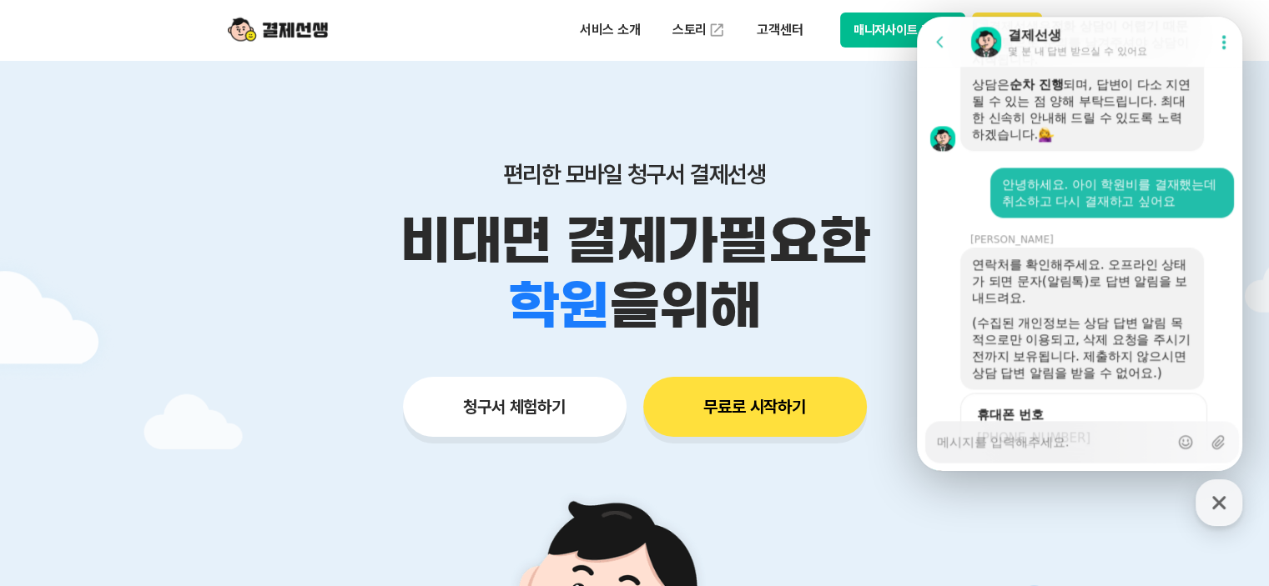
scroll to position [2224, 0]
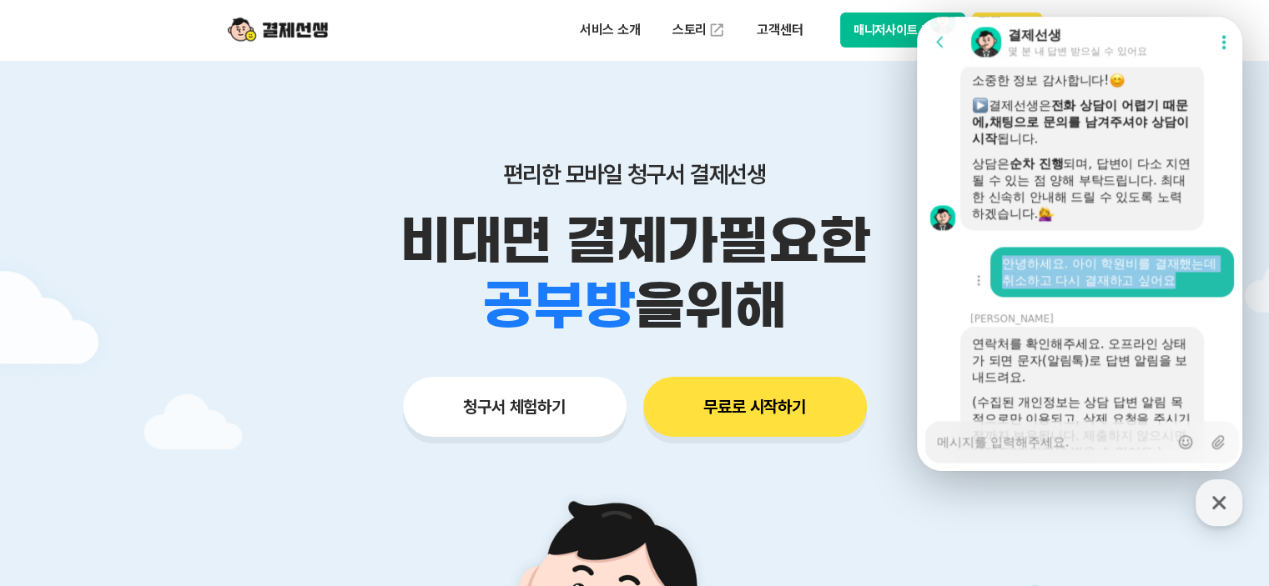
drag, startPoint x: 1191, startPoint y: 266, endPoint x: 1005, endPoint y: 243, distance: 187.5
click at [1005, 255] on div "안녕하세요. 아이 학원비를 결재했는데 취소하고 다시 결재하고 싶어요" at bounding box center [1112, 271] width 220 height 33
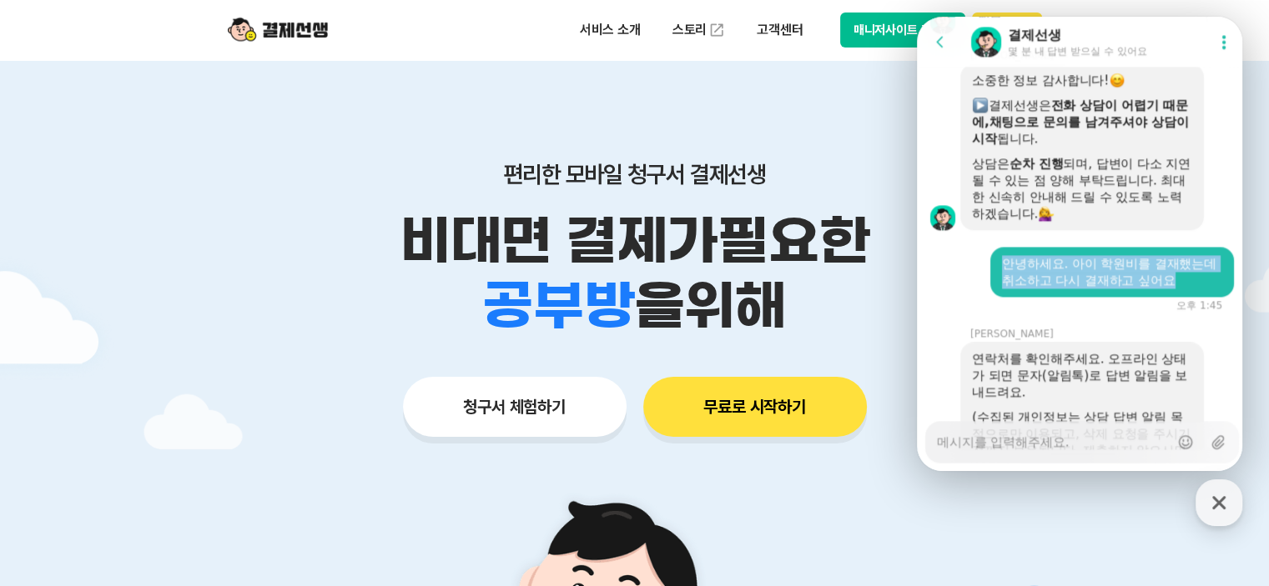
copy div "안녕하세요. 아이 학원비를 결재했는데 취소하고 다시 결재하고 싶어요"
click at [1073, 441] on textarea "Messenger Input Textarea" at bounding box center [1053, 436] width 232 height 28
paste textarea "안녕하세요. 아이 학원비를 결재했는데 취소하고 다시 결재하고 싶어요"
type textarea "x"
type textarea "안녕하세요. 아이 학원비를 결재했는데 취소하고 다시 결재하고 싶어요"
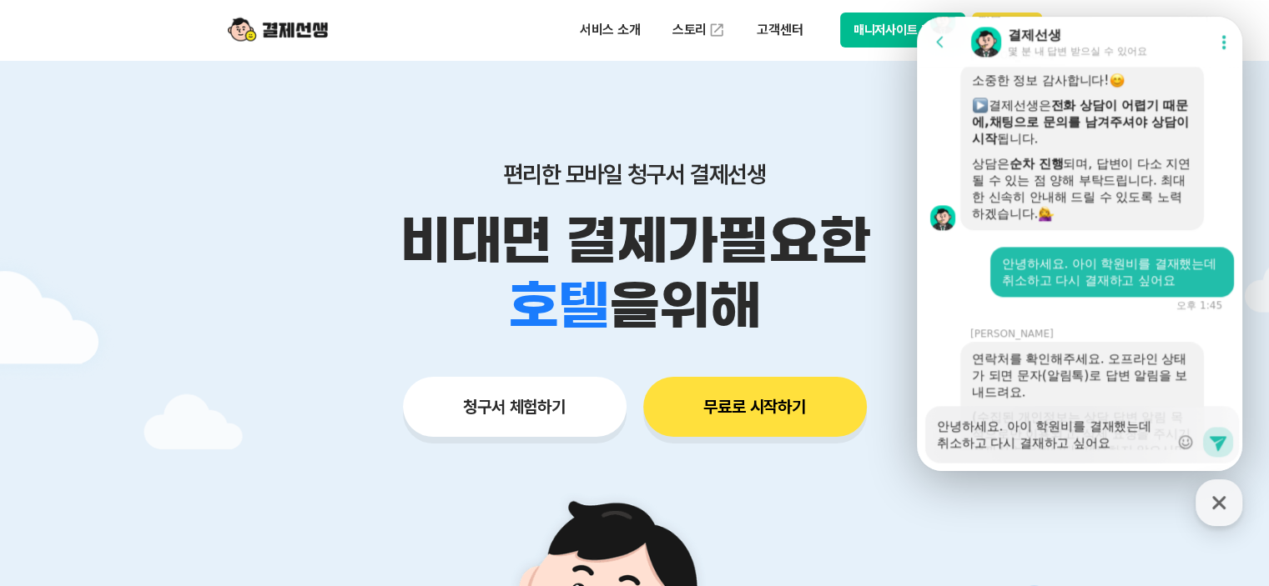
type textarea "x"
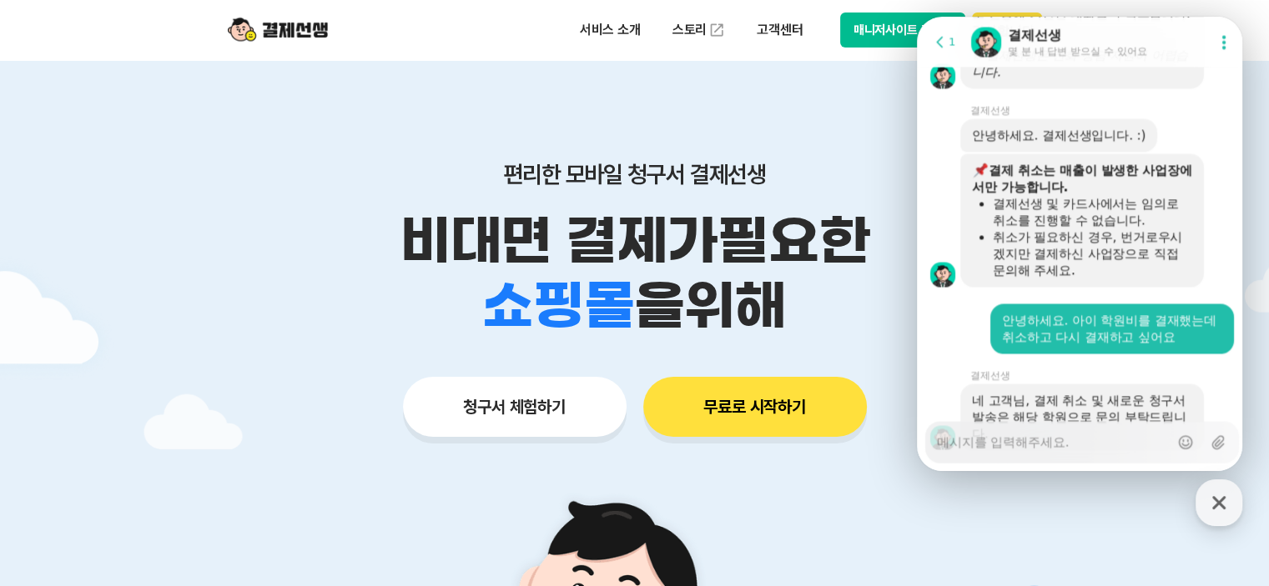
type textarea "x"
